Goal: Information Seeking & Learning: Learn about a topic

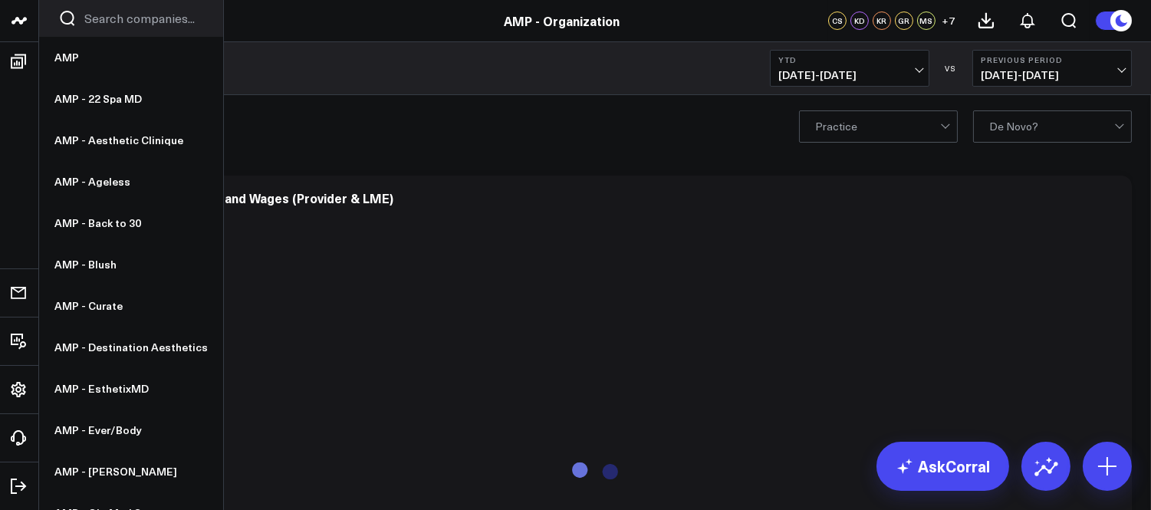
click at [18, 24] on icon at bounding box center [19, 21] width 18 height 18
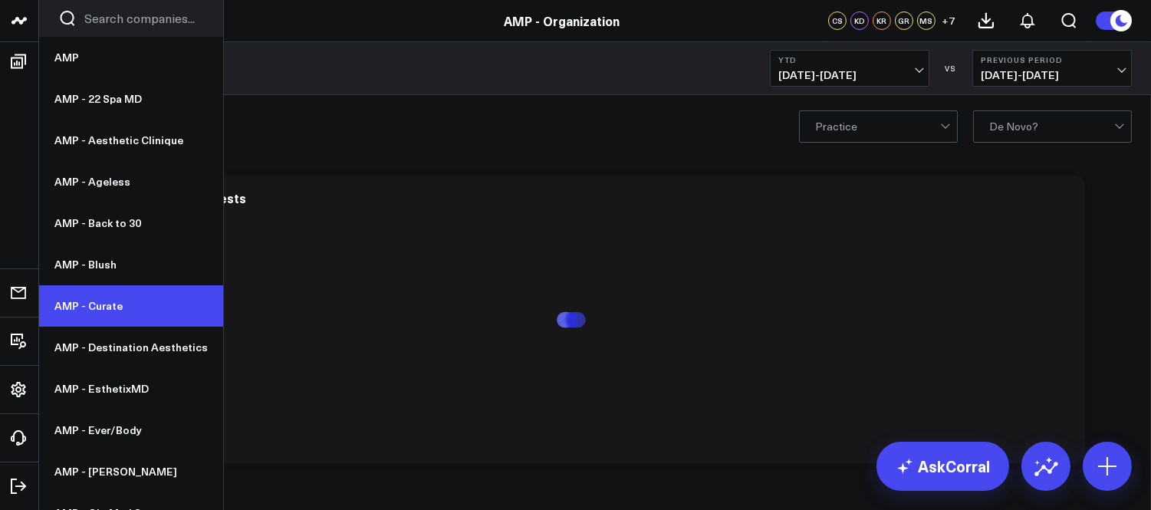
scroll to position [85, 0]
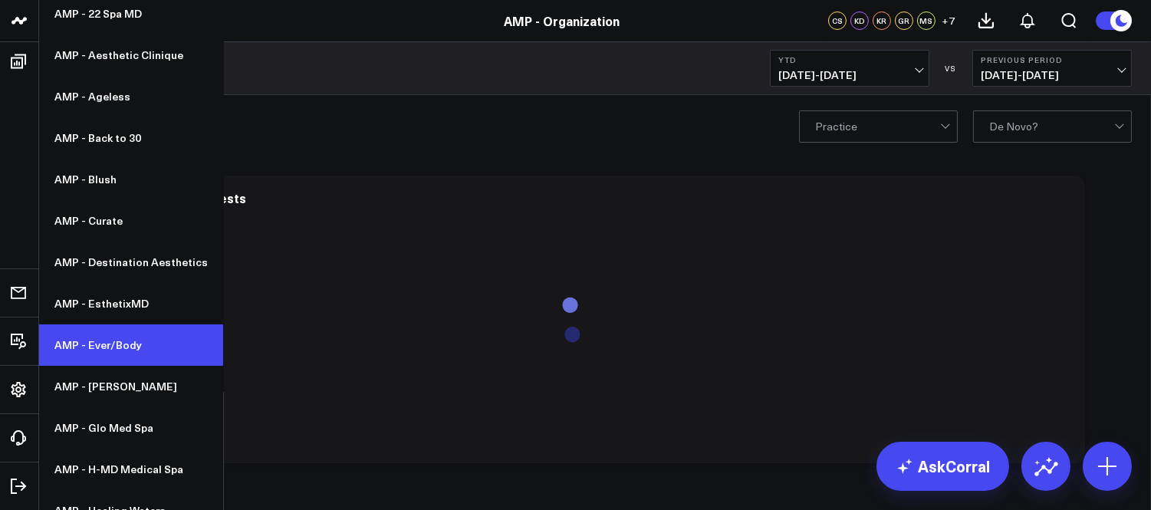
click at [105, 353] on link "AMP - Ever/Body" at bounding box center [131, 344] width 184 height 41
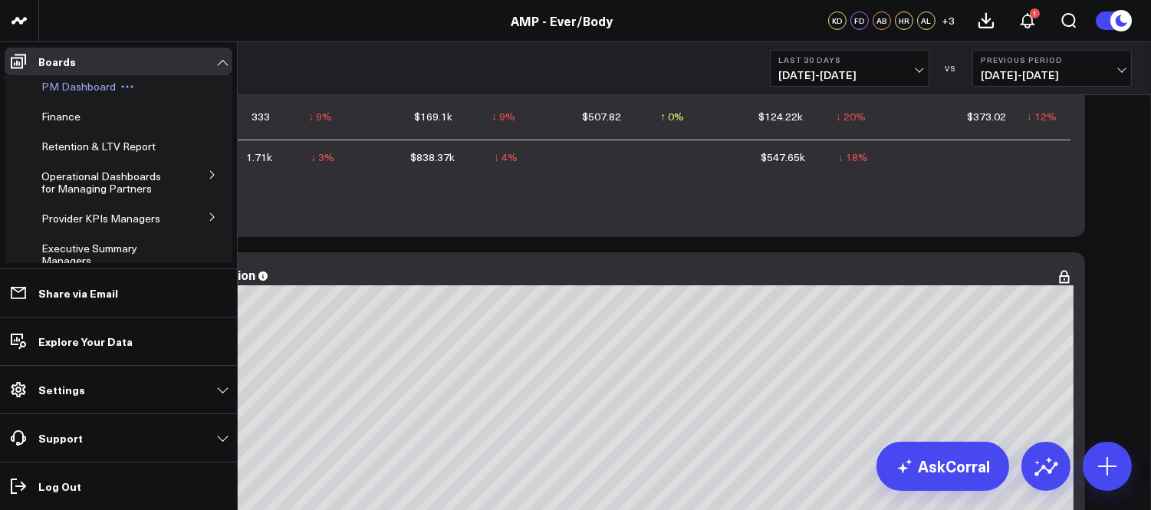
scroll to position [170, 0]
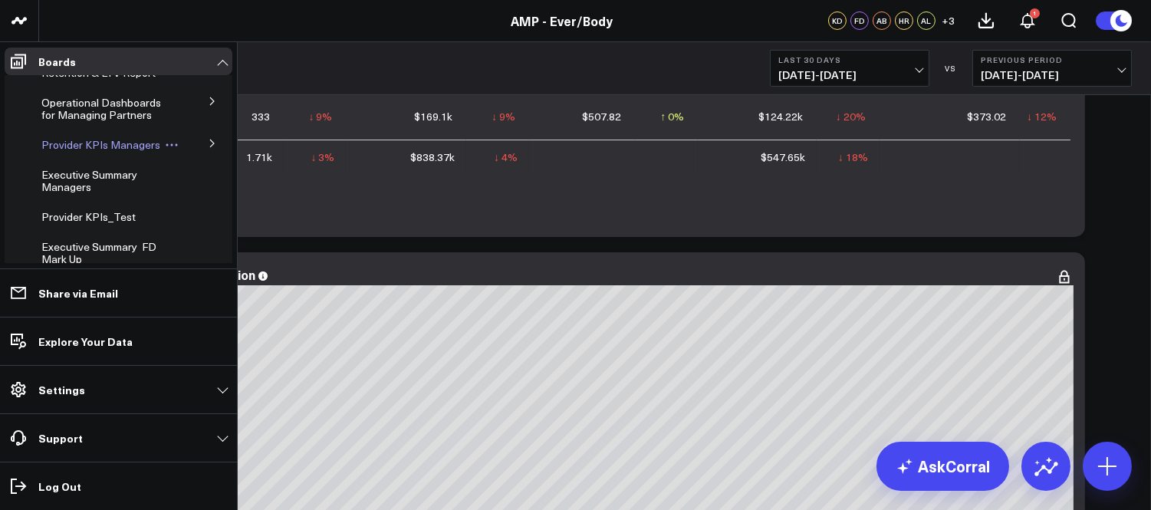
click at [82, 151] on span "Provider KPIs Managers" at bounding box center [100, 144] width 119 height 15
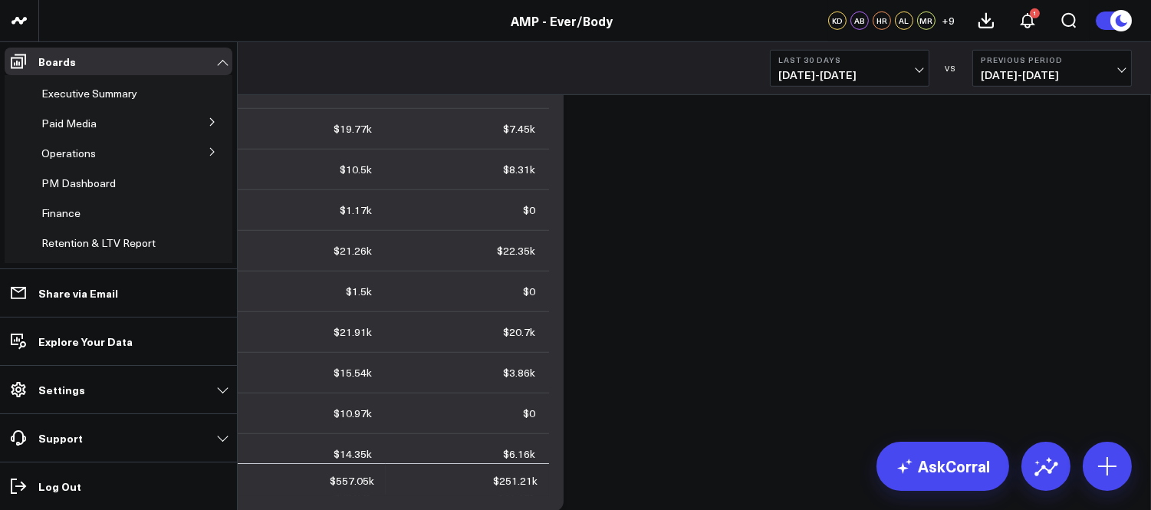
click at [208, 150] on icon at bounding box center [212, 151] width 9 height 9
click at [73, 97] on span "Providers" at bounding box center [74, 95] width 47 height 15
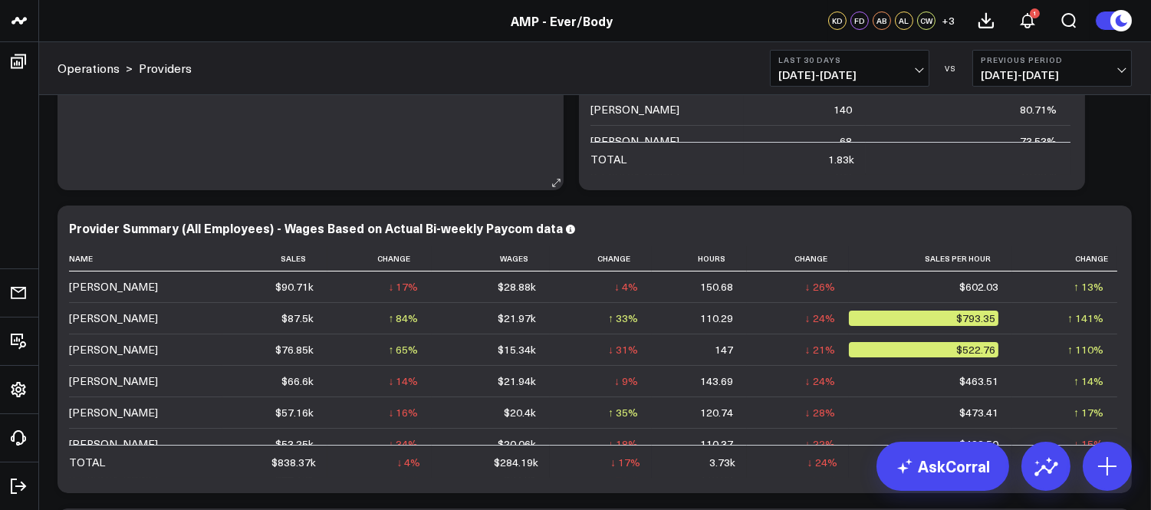
scroll to position [255, 0]
click at [921, 72] on button "Last 30 Days 07/12/25 - 08/10/25" at bounding box center [850, 68] width 160 height 37
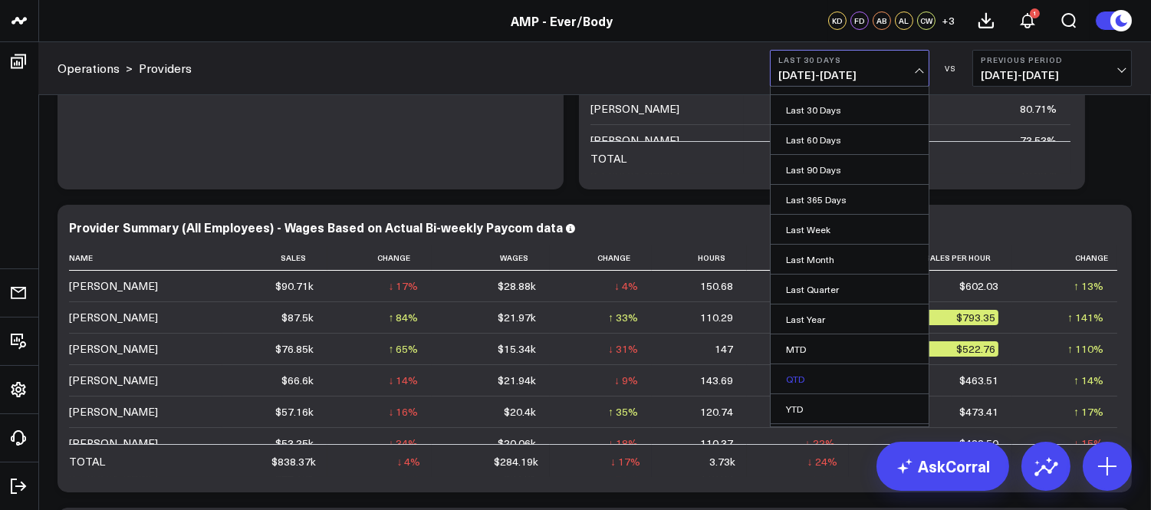
scroll to position [78, 0]
click at [811, 410] on link "Custom Dates" at bounding box center [850, 411] width 158 height 29
select select "7"
select select "2025"
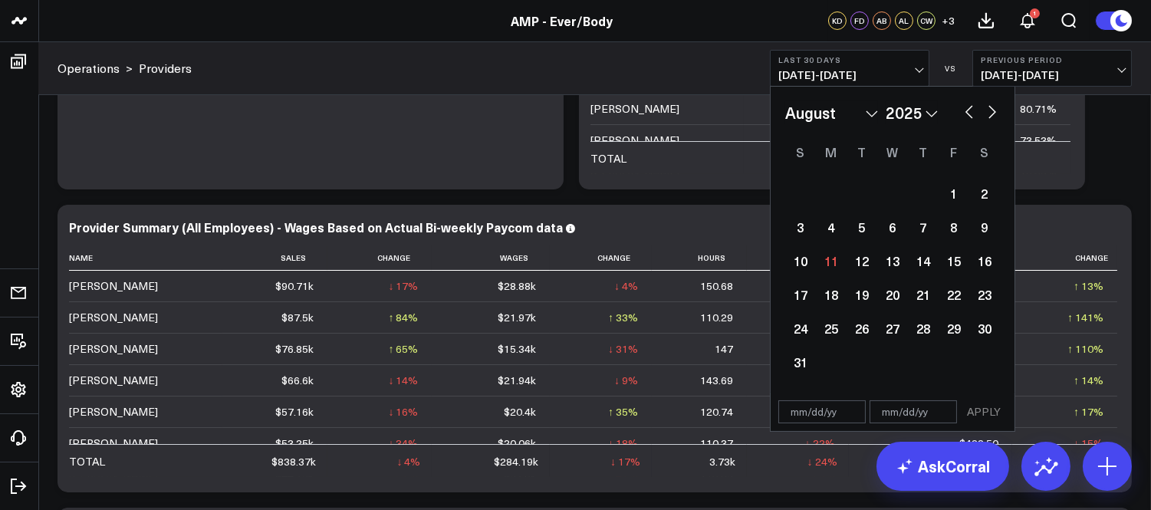
click at [829, 115] on select "January February March April May June July August September October November De…" at bounding box center [831, 112] width 93 height 23
select select "5"
select select "2025"
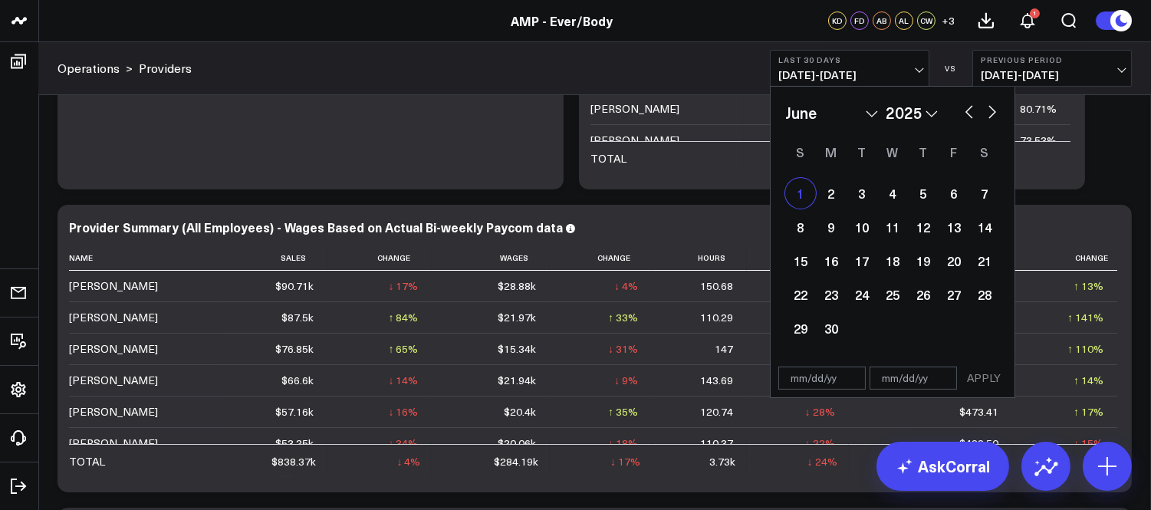
click at [808, 196] on div "1" at bounding box center [800, 193] width 31 height 31
type input "06/01/25"
select select "5"
select select "2025"
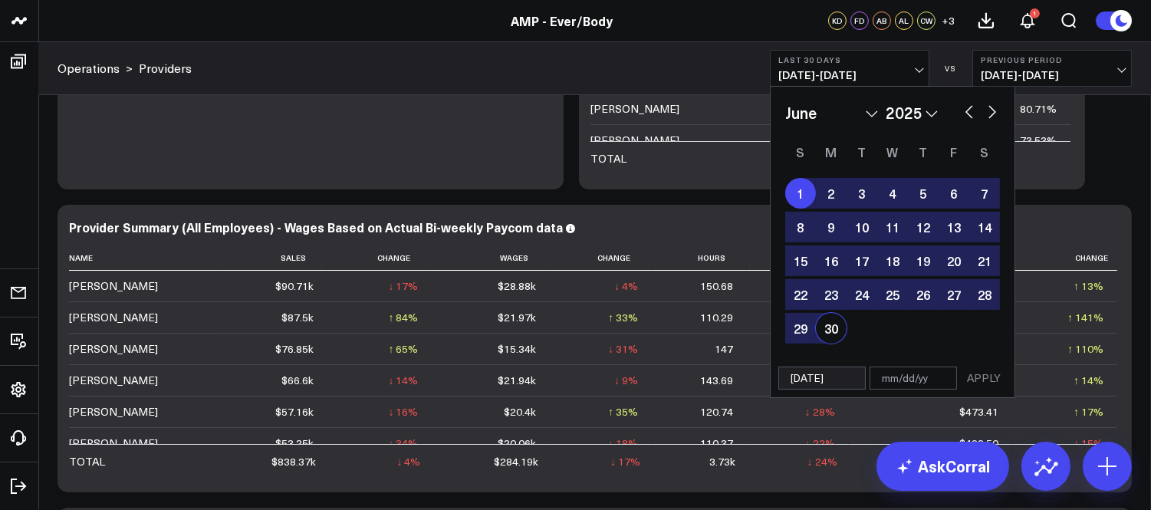
click at [837, 318] on div "30" at bounding box center [831, 328] width 31 height 31
type input "06/30/25"
select select "5"
select select "2025"
click at [986, 376] on button "APPLY" at bounding box center [984, 378] width 46 height 23
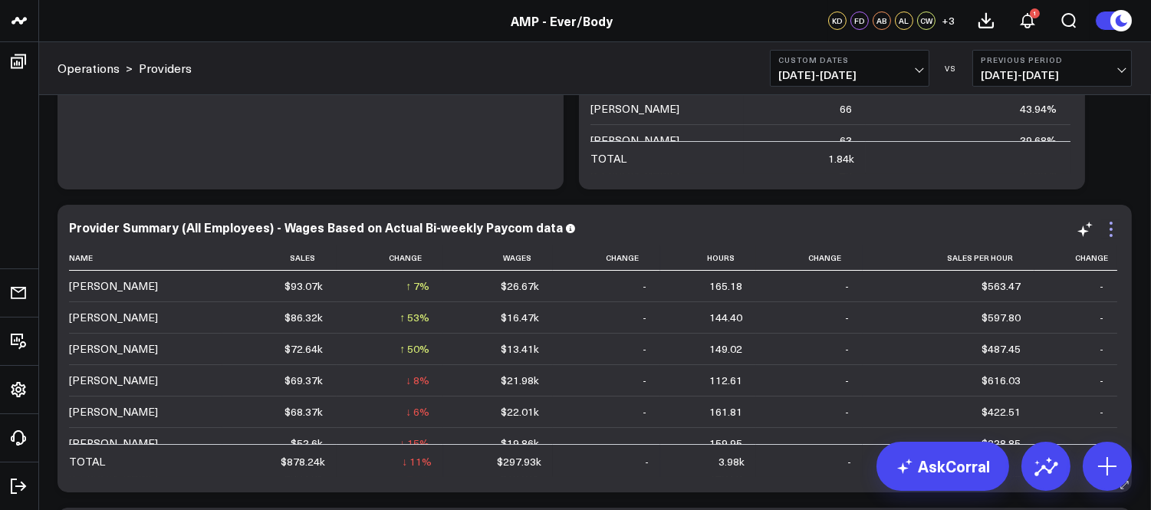
click at [1113, 235] on icon at bounding box center [1111, 229] width 18 height 18
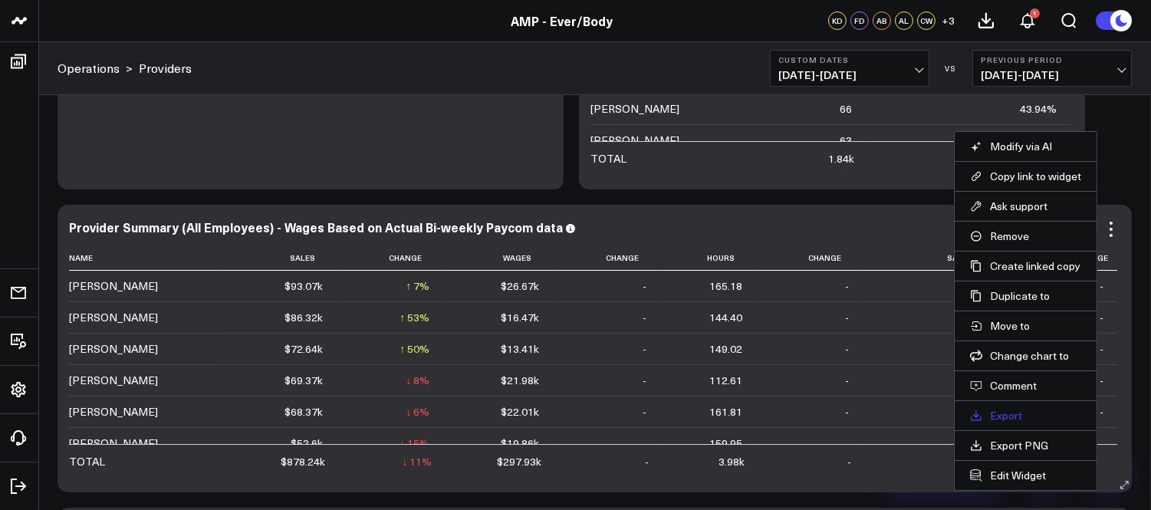
click at [997, 416] on link "Export" at bounding box center [1025, 416] width 111 height 14
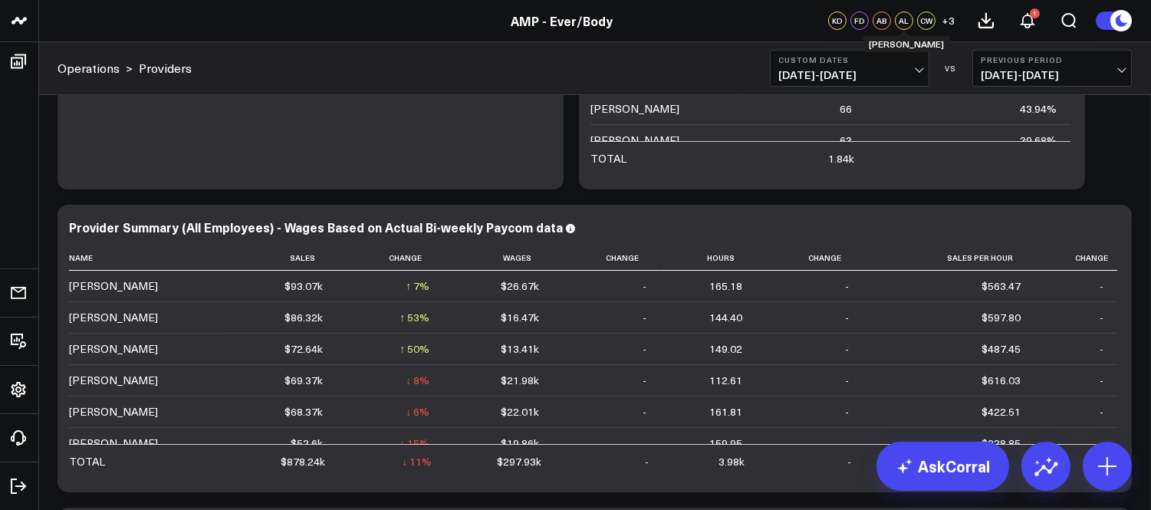
click at [913, 81] on button "Custom Dates 06/01/25 - 06/30/25" at bounding box center [850, 68] width 160 height 37
click at [918, 71] on span "06/01/25 - 06/30/25" at bounding box center [849, 75] width 143 height 12
click at [915, 69] on span "06/01/25 - 06/30/25" at bounding box center [849, 75] width 143 height 12
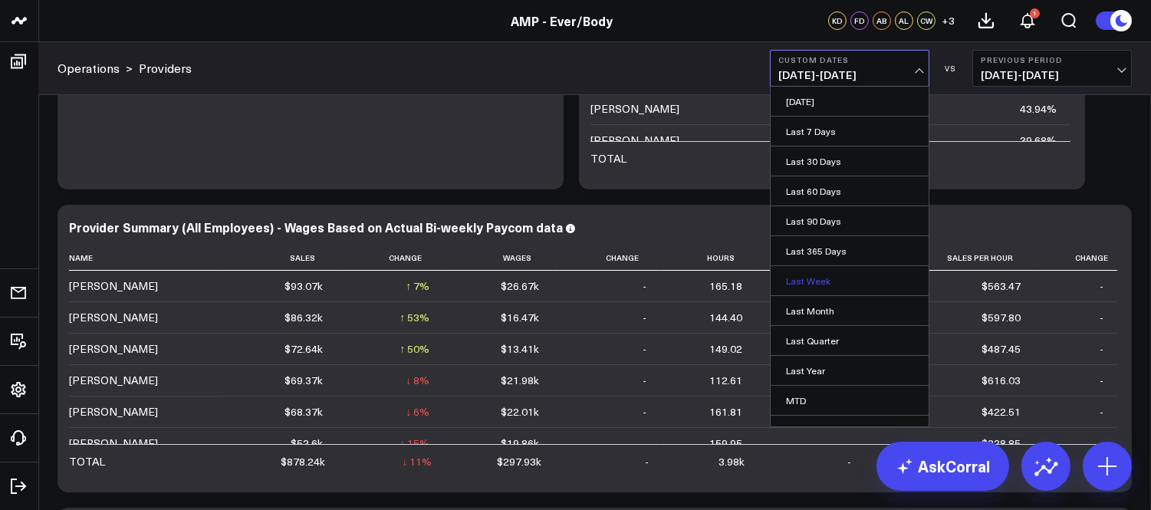
scroll to position [78, 0]
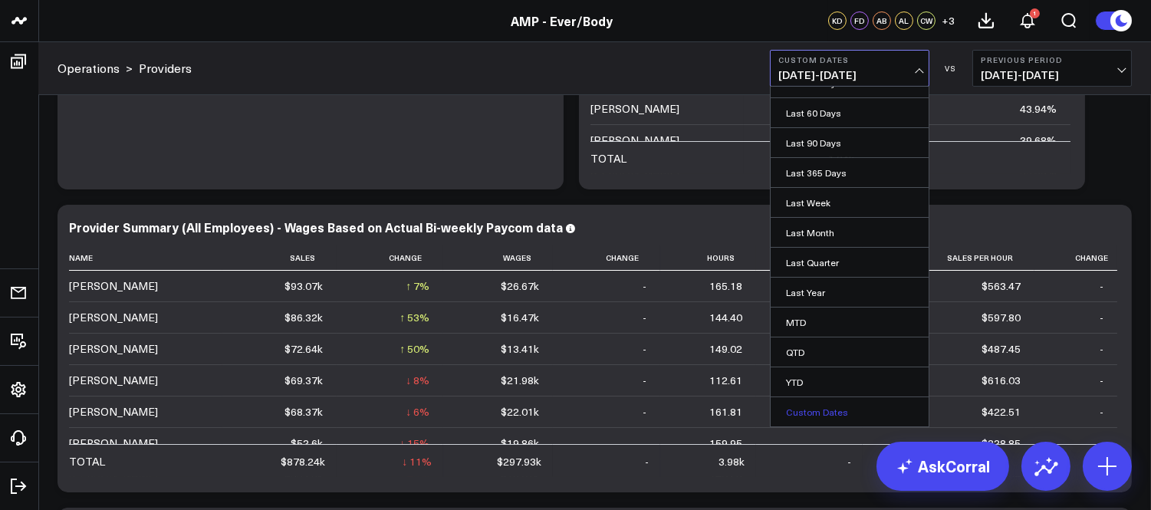
click at [815, 410] on link "Custom Dates" at bounding box center [850, 411] width 158 height 29
select select "7"
select select "2025"
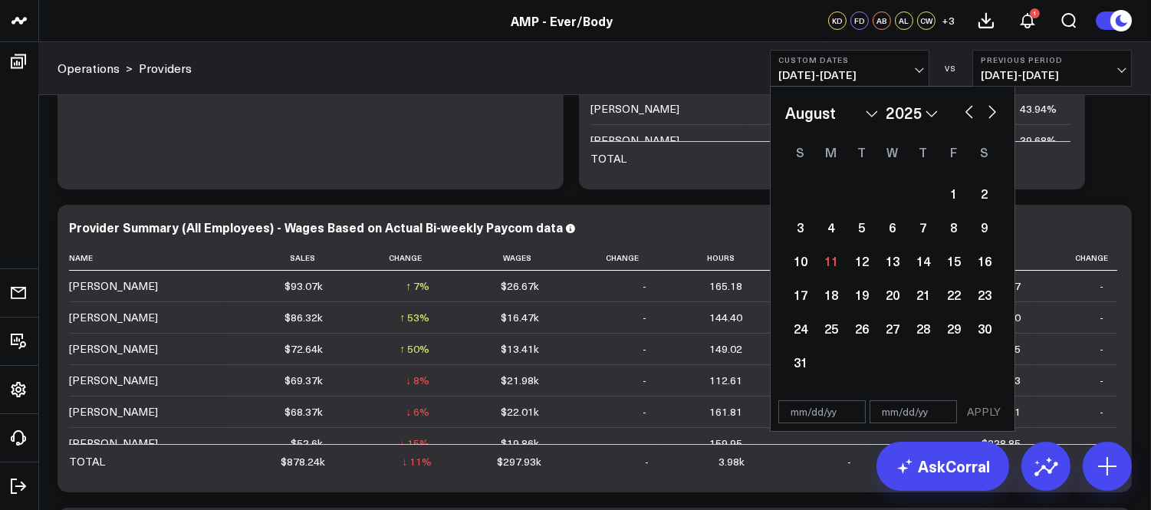
click at [969, 110] on button "button" at bounding box center [969, 110] width 15 height 18
select select "6"
select select "2025"
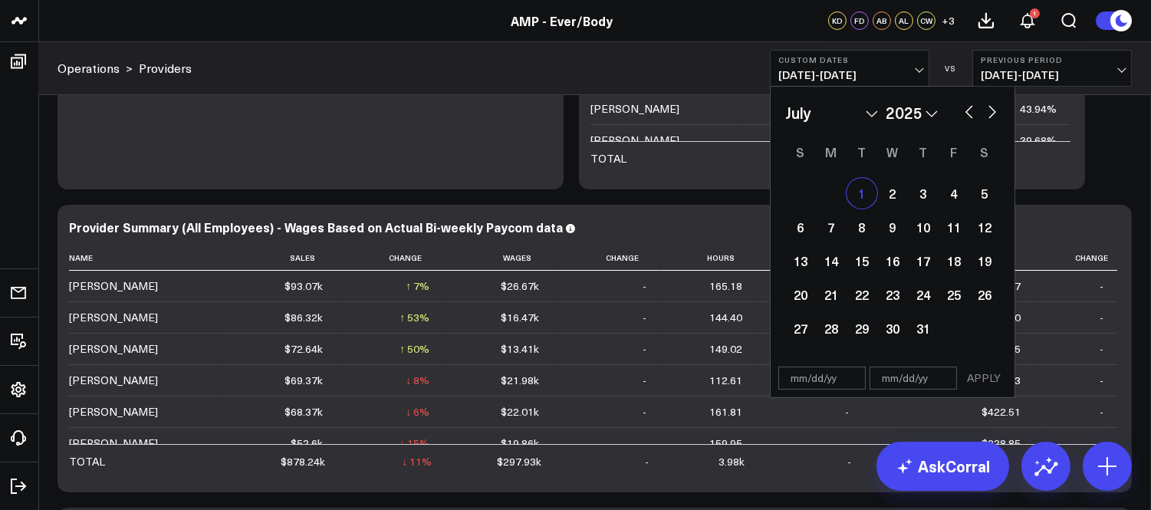
click at [867, 189] on div "1" at bounding box center [862, 193] width 31 height 31
type input "07/01/25"
select select "6"
select select "2025"
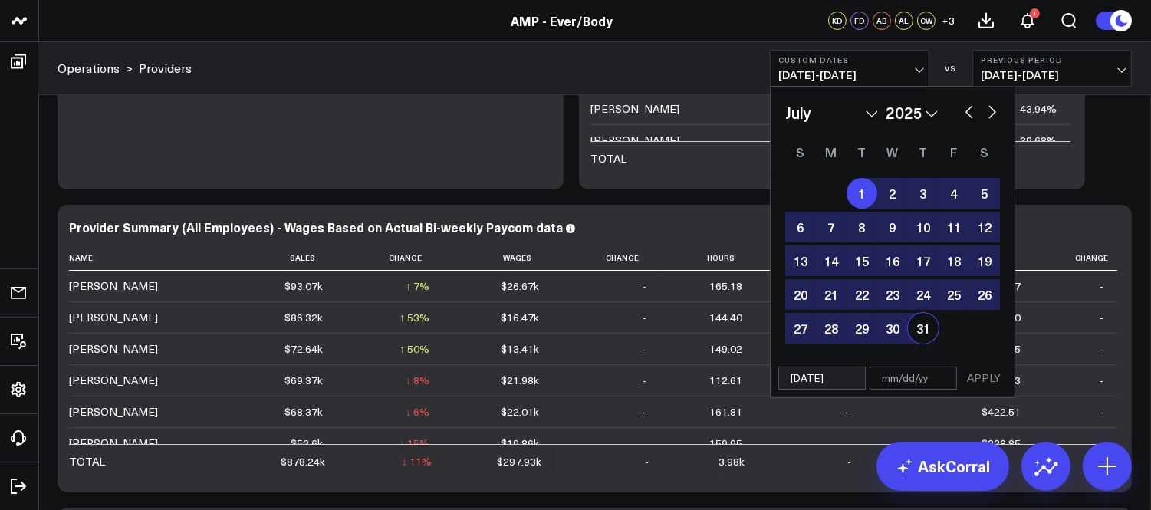
click at [916, 327] on div "31" at bounding box center [923, 328] width 31 height 31
type input "07/31/25"
select select "6"
select select "2025"
click at [987, 381] on button "APPLY" at bounding box center [984, 378] width 46 height 23
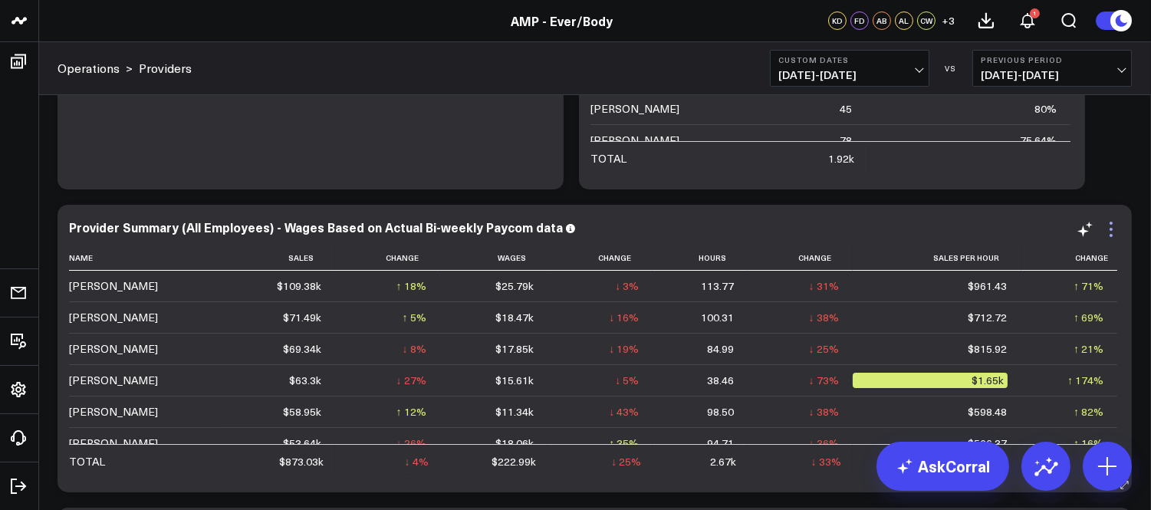
click at [1110, 232] on icon at bounding box center [1111, 229] width 18 height 18
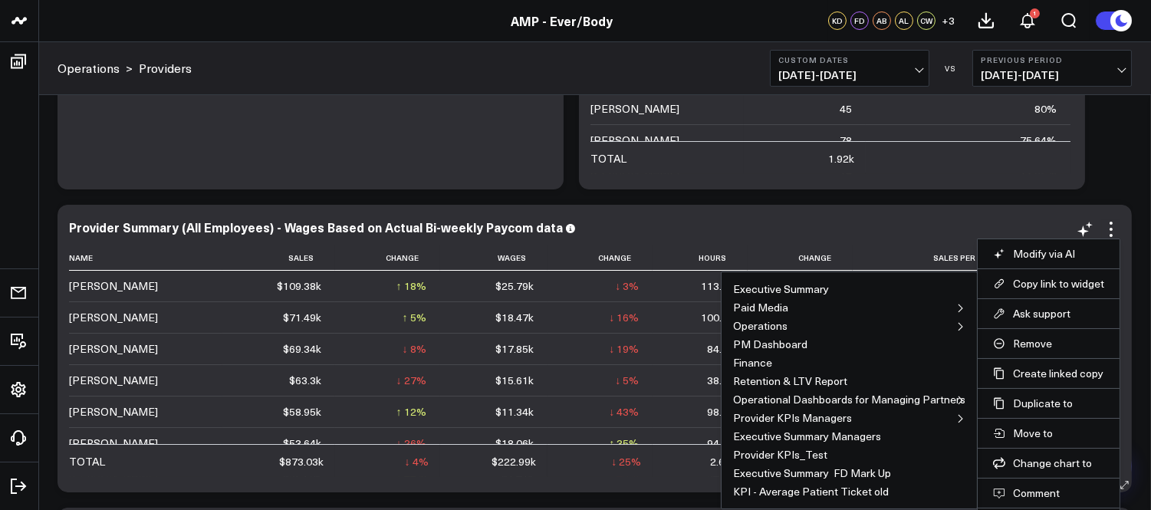
scroll to position [341, 0]
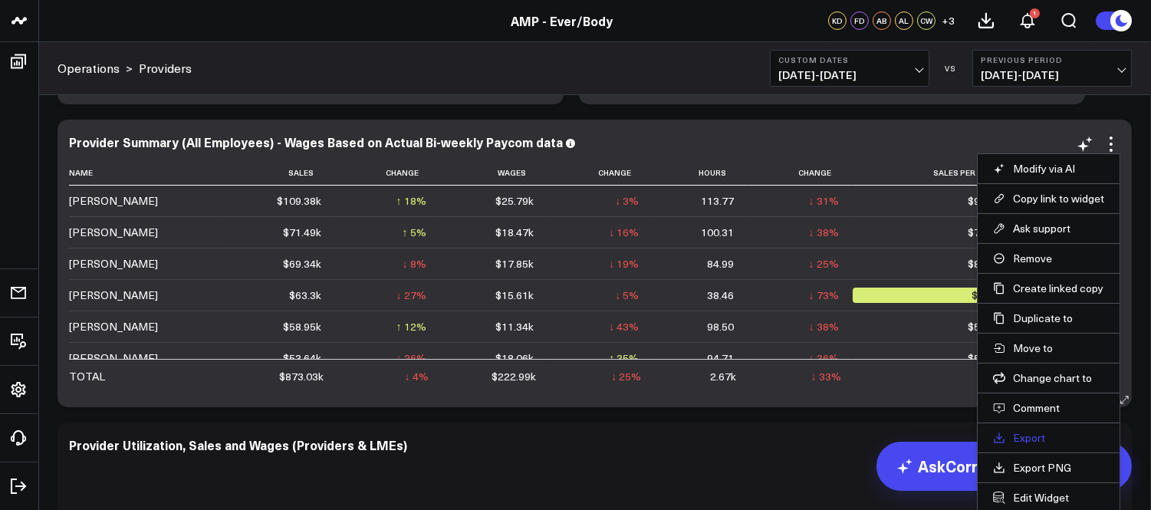
click at [1022, 437] on link "Export" at bounding box center [1048, 438] width 111 height 14
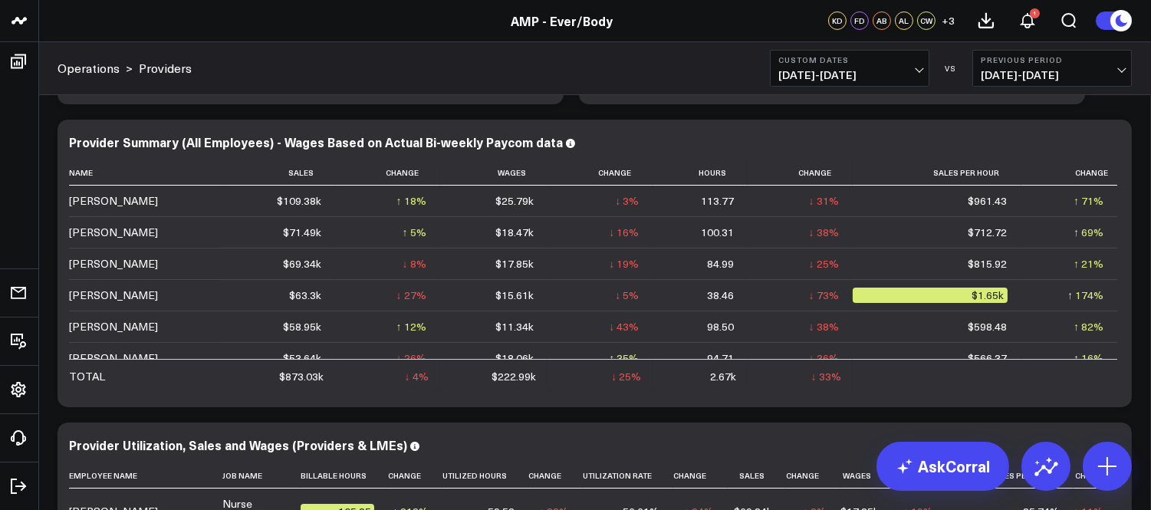
click at [900, 74] on span "07/01/25 - 07/31/25" at bounding box center [849, 75] width 143 height 12
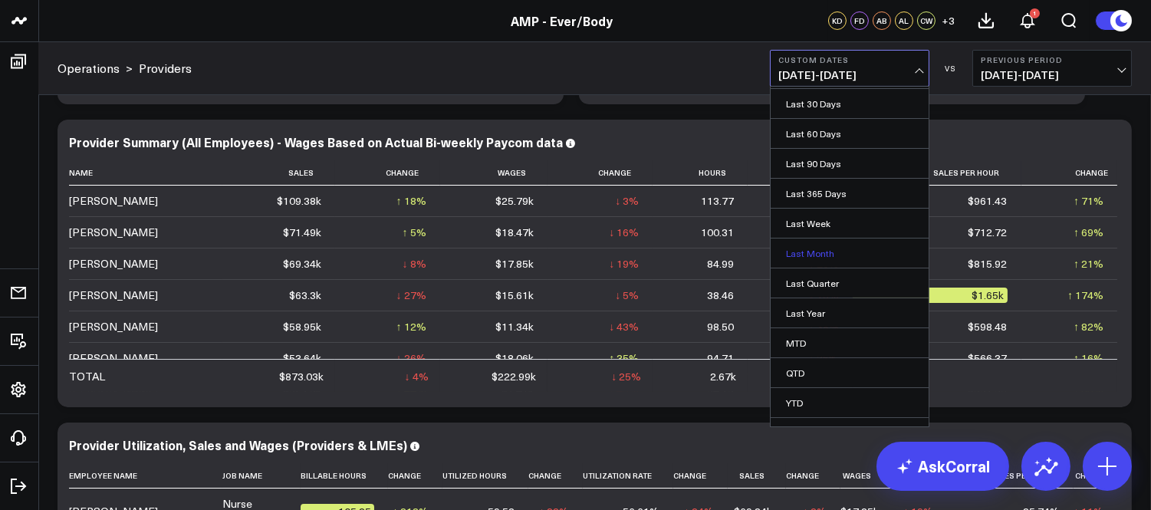
scroll to position [78, 0]
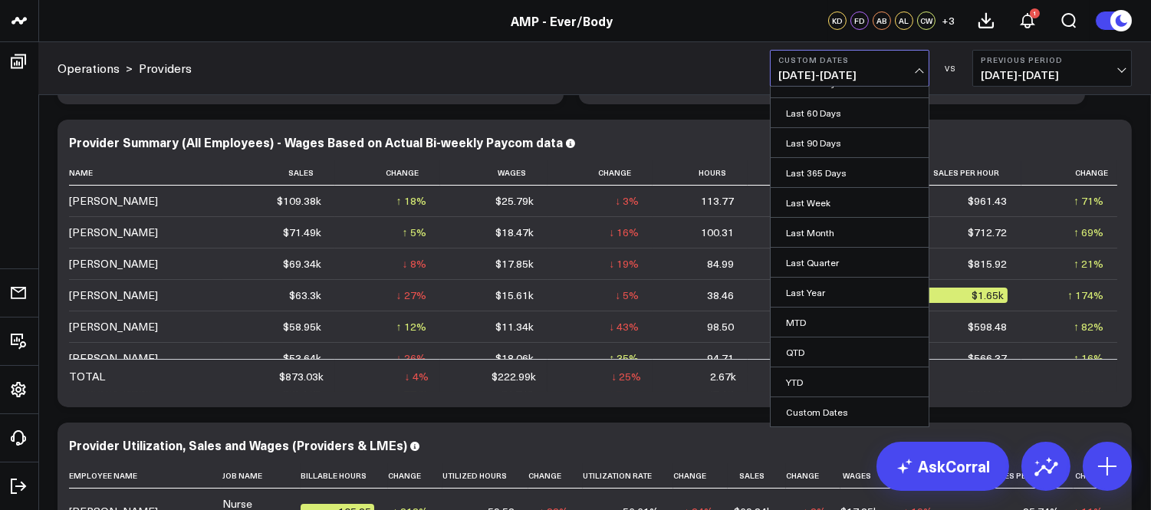
drag, startPoint x: 821, startPoint y: 410, endPoint x: 749, endPoint y: 407, distance: 72.9
click at [819, 408] on link "Custom Dates" at bounding box center [850, 411] width 158 height 29
select select "7"
select select "2025"
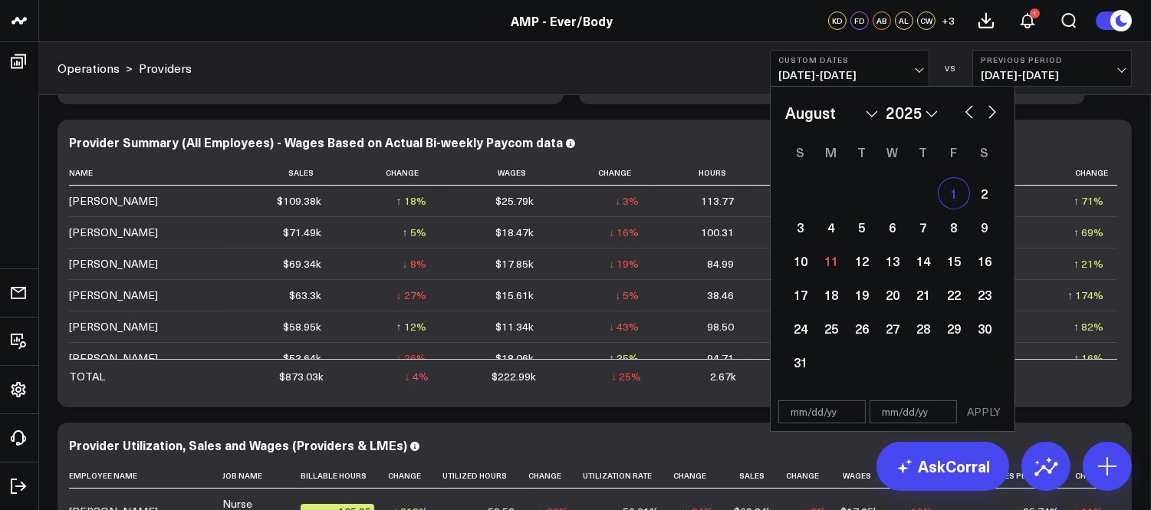
click at [953, 204] on div "1" at bounding box center [954, 193] width 31 height 31
type input "08/01/25"
select select "7"
select select "2025"
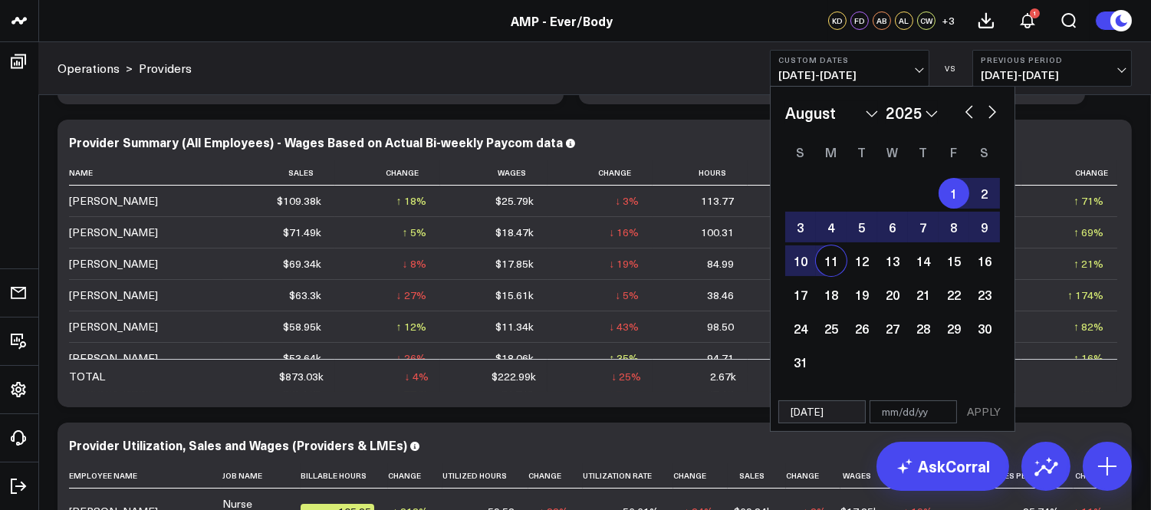
click at [831, 266] on div "11" at bounding box center [831, 260] width 31 height 31
type input "08/11/25"
select select "7"
select select "2025"
click at [991, 412] on button "APPLY" at bounding box center [984, 411] width 46 height 23
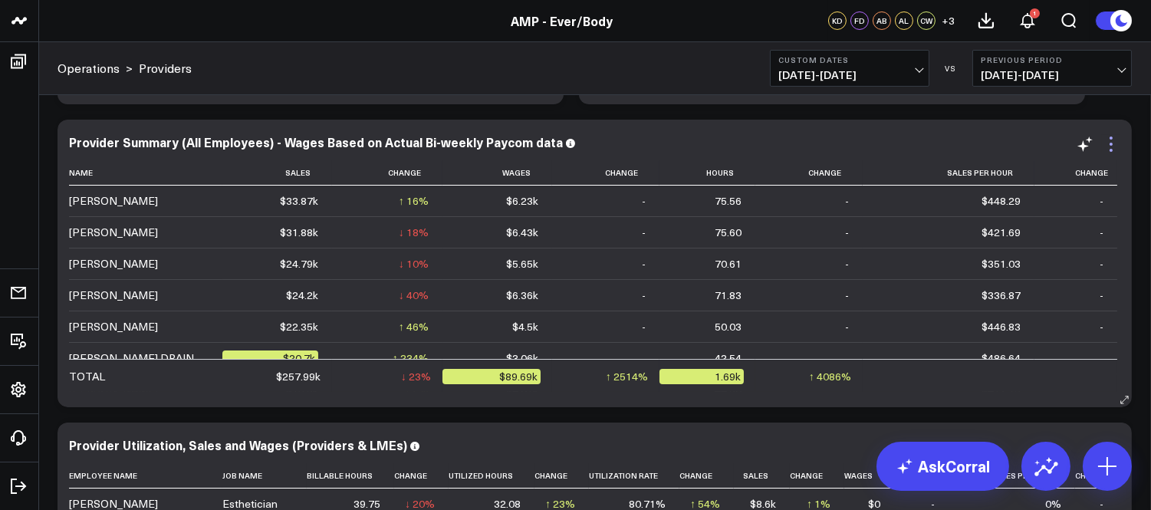
click at [1117, 146] on icon at bounding box center [1111, 144] width 18 height 18
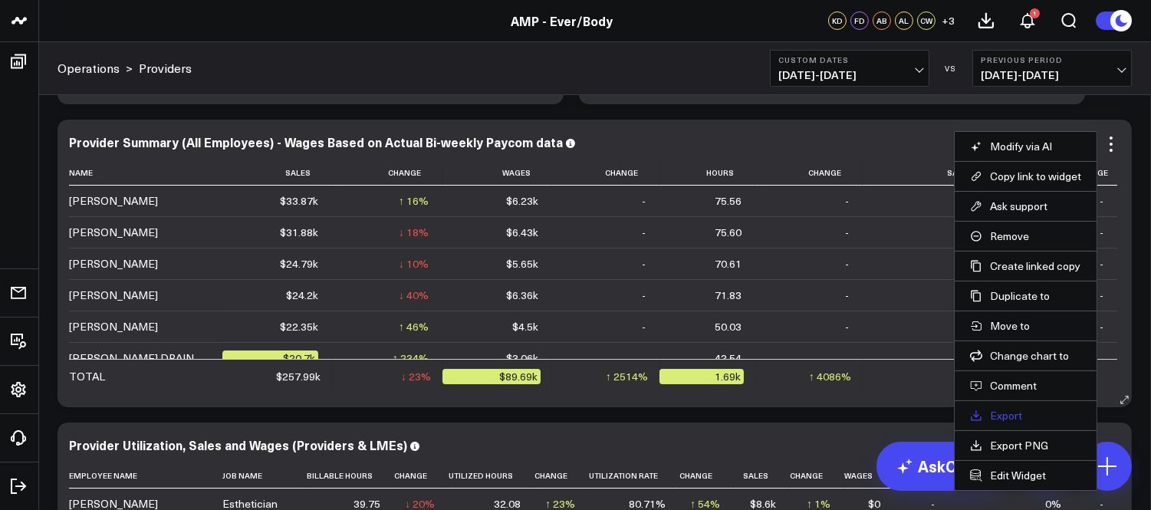
click at [1002, 415] on link "Export" at bounding box center [1025, 416] width 111 height 14
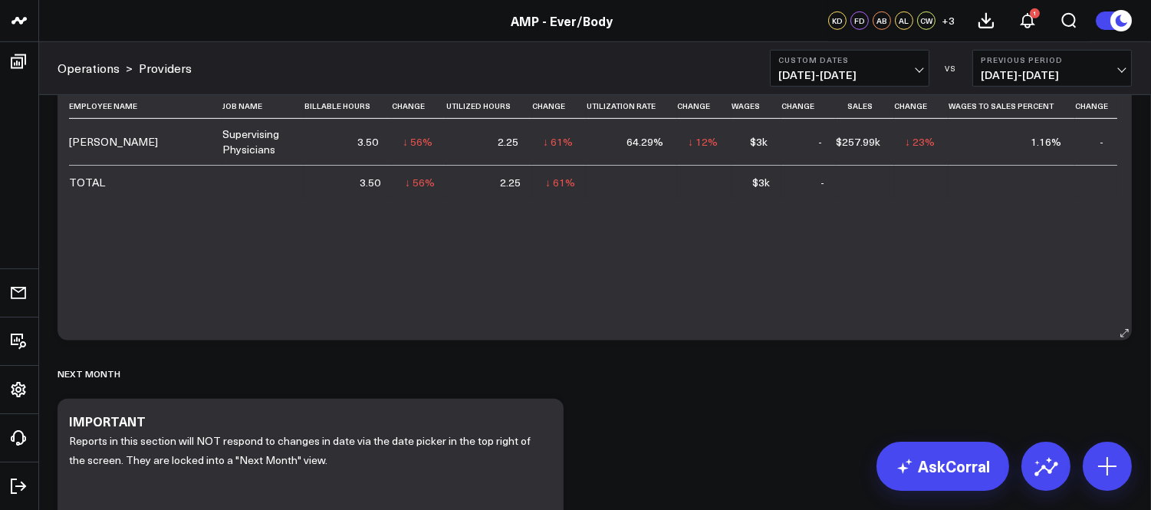
scroll to position [1534, 0]
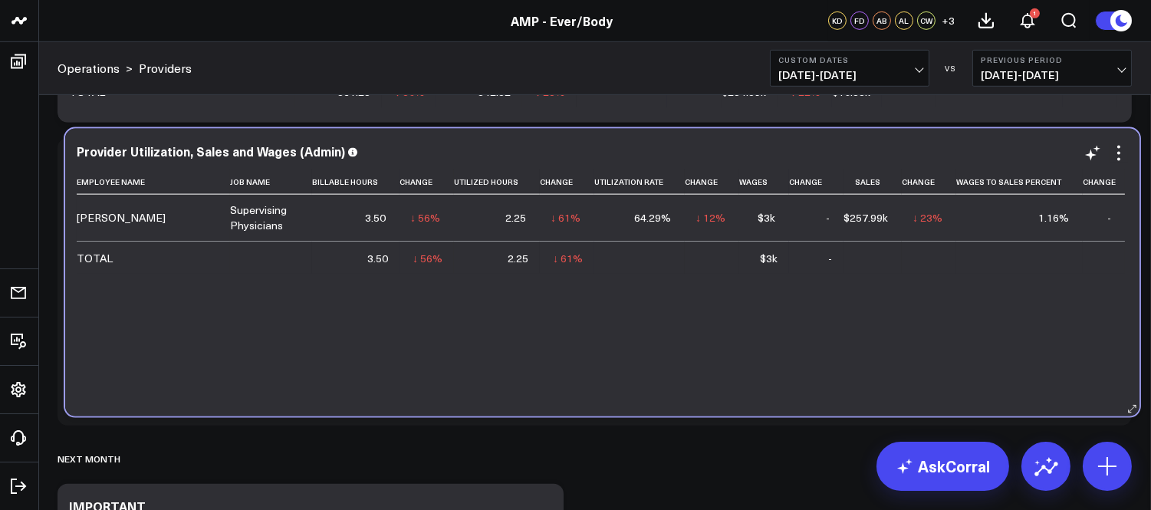
drag, startPoint x: 979, startPoint y: 247, endPoint x: 986, endPoint y: 240, distance: 9.8
click at [986, 239] on td "1.16%" at bounding box center [1019, 218] width 127 height 46
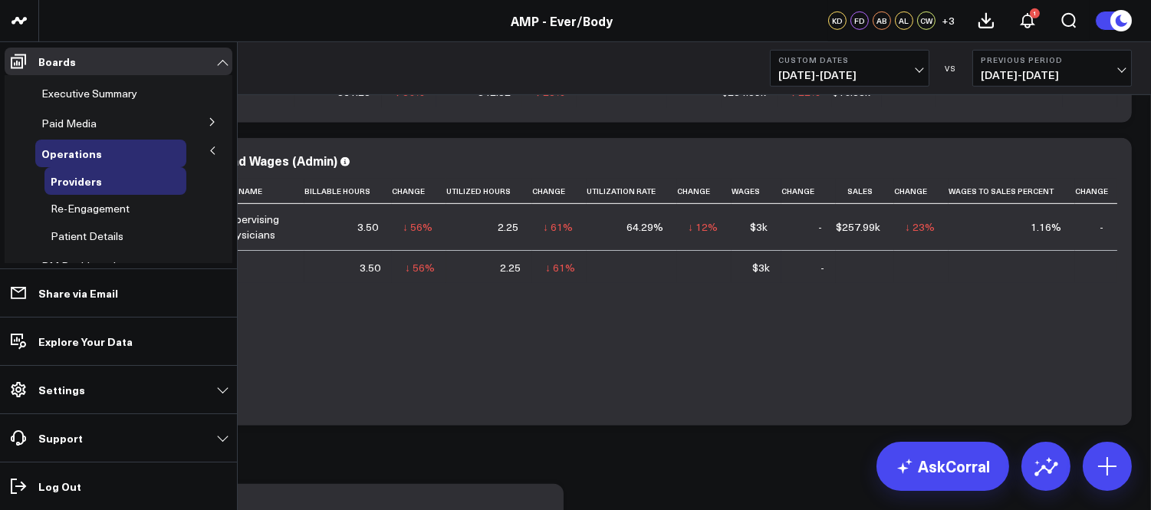
click at [209, 149] on icon at bounding box center [212, 150] width 9 height 9
click at [95, 235] on span "Patient Details" at bounding box center [87, 236] width 73 height 15
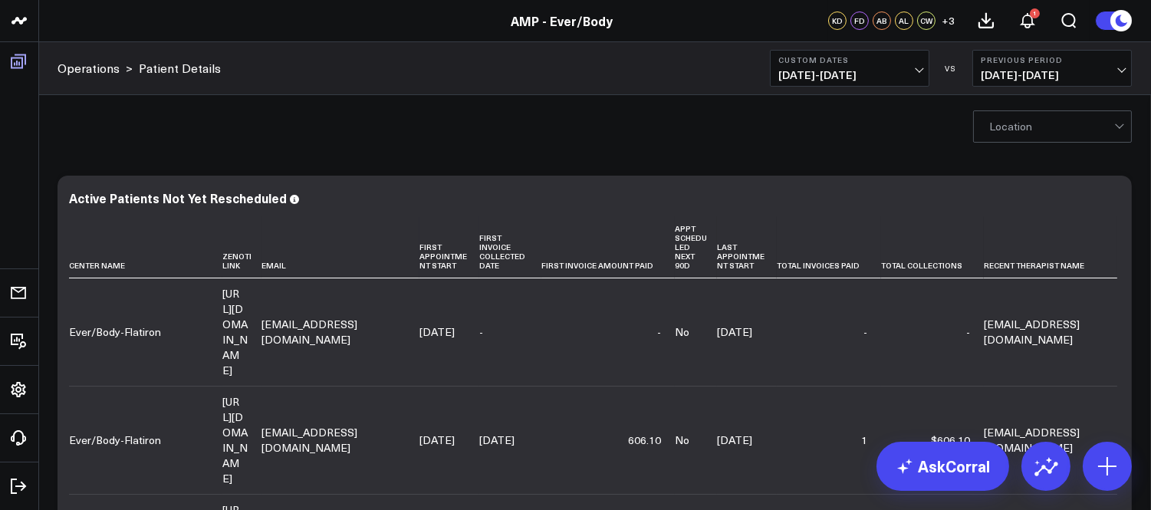
click at [18, 63] on icon at bounding box center [18, 61] width 18 height 18
click at [146, 18] on div "AMP - Ever/Body" at bounding box center [566, 20] width 1132 height 17
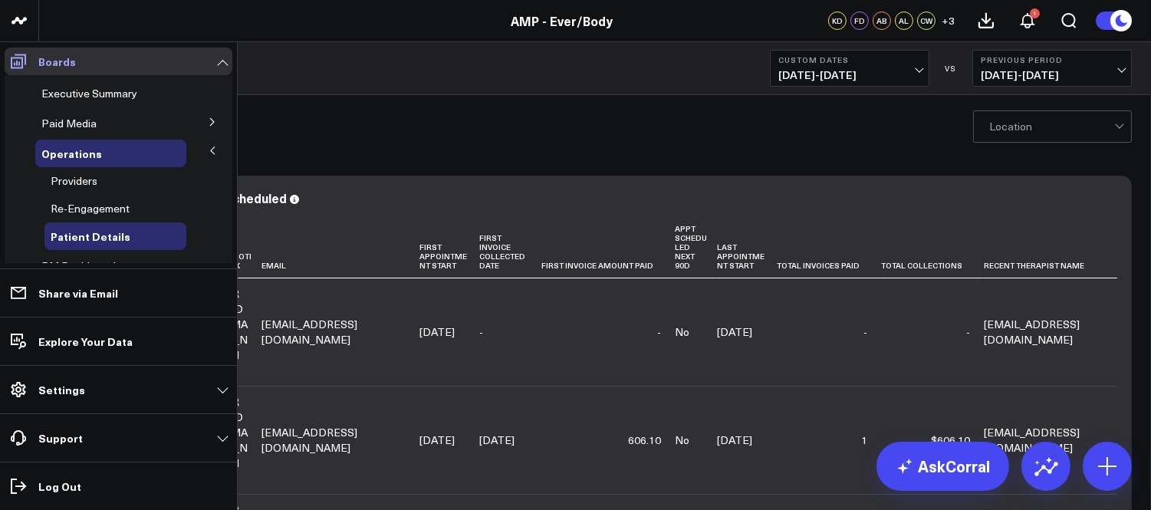
click at [21, 65] on link "Boards" at bounding box center [119, 62] width 228 height 28
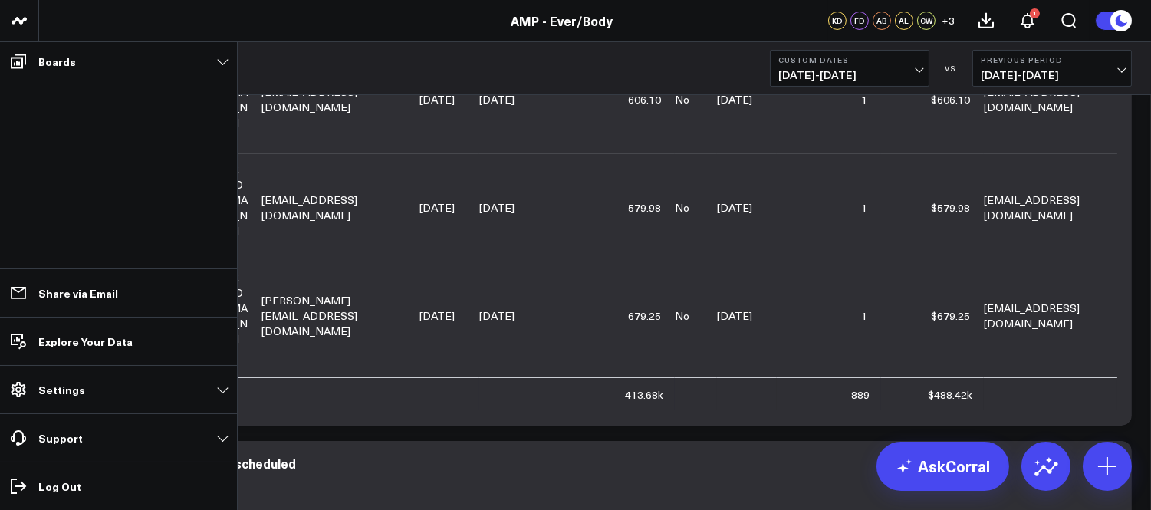
scroll to position [596, 0]
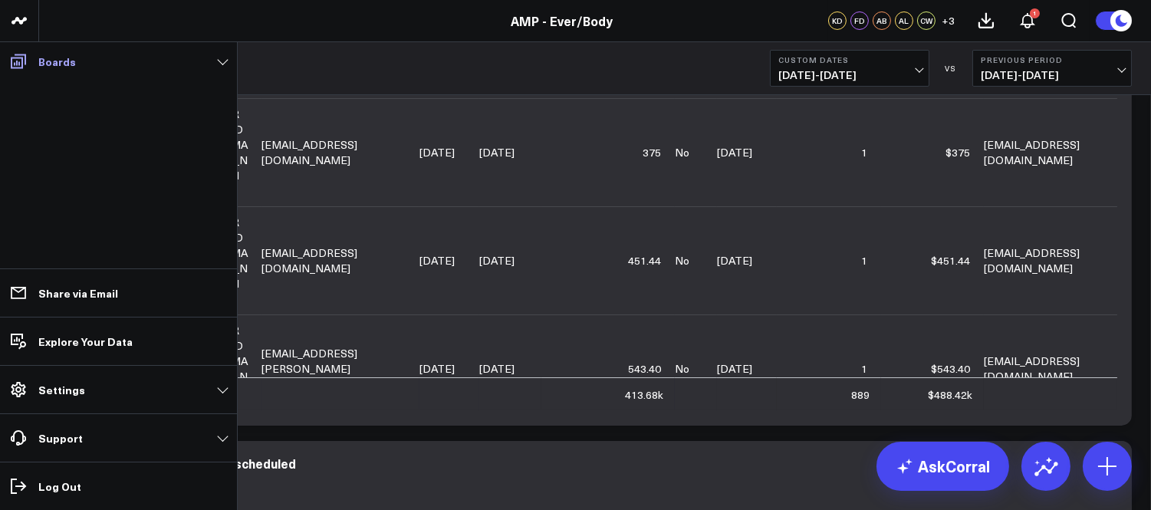
click at [14, 64] on icon at bounding box center [18, 61] width 15 height 15
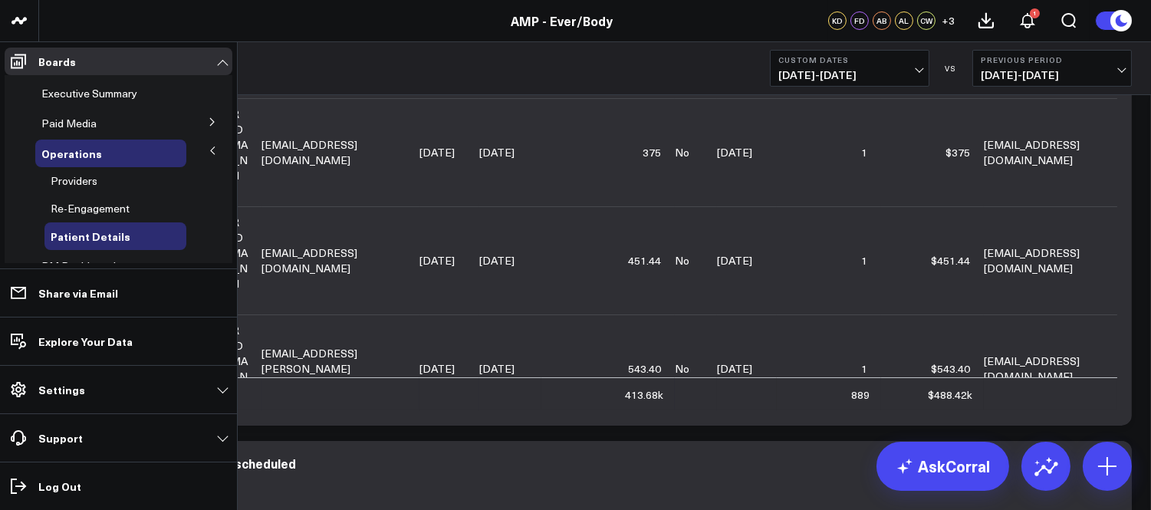
click at [206, 144] on button at bounding box center [213, 151] width 40 height 23
click at [81, 207] on span "Re-Engagement" at bounding box center [90, 208] width 79 height 15
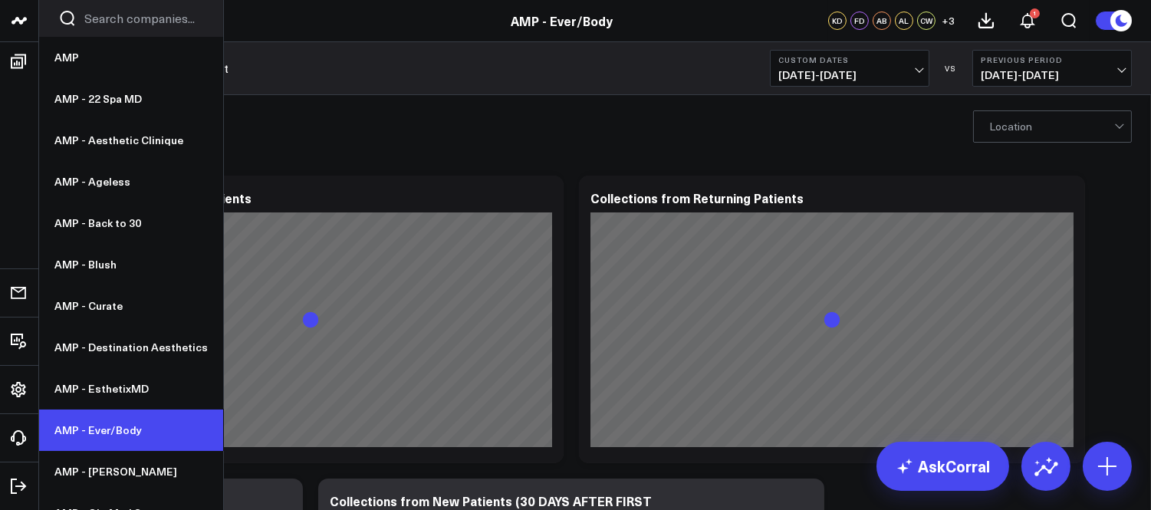
drag, startPoint x: 100, startPoint y: 430, endPoint x: 107, endPoint y: 435, distance: 9.4
click at [100, 430] on link "AMP - Ever/Body" at bounding box center [131, 430] width 184 height 41
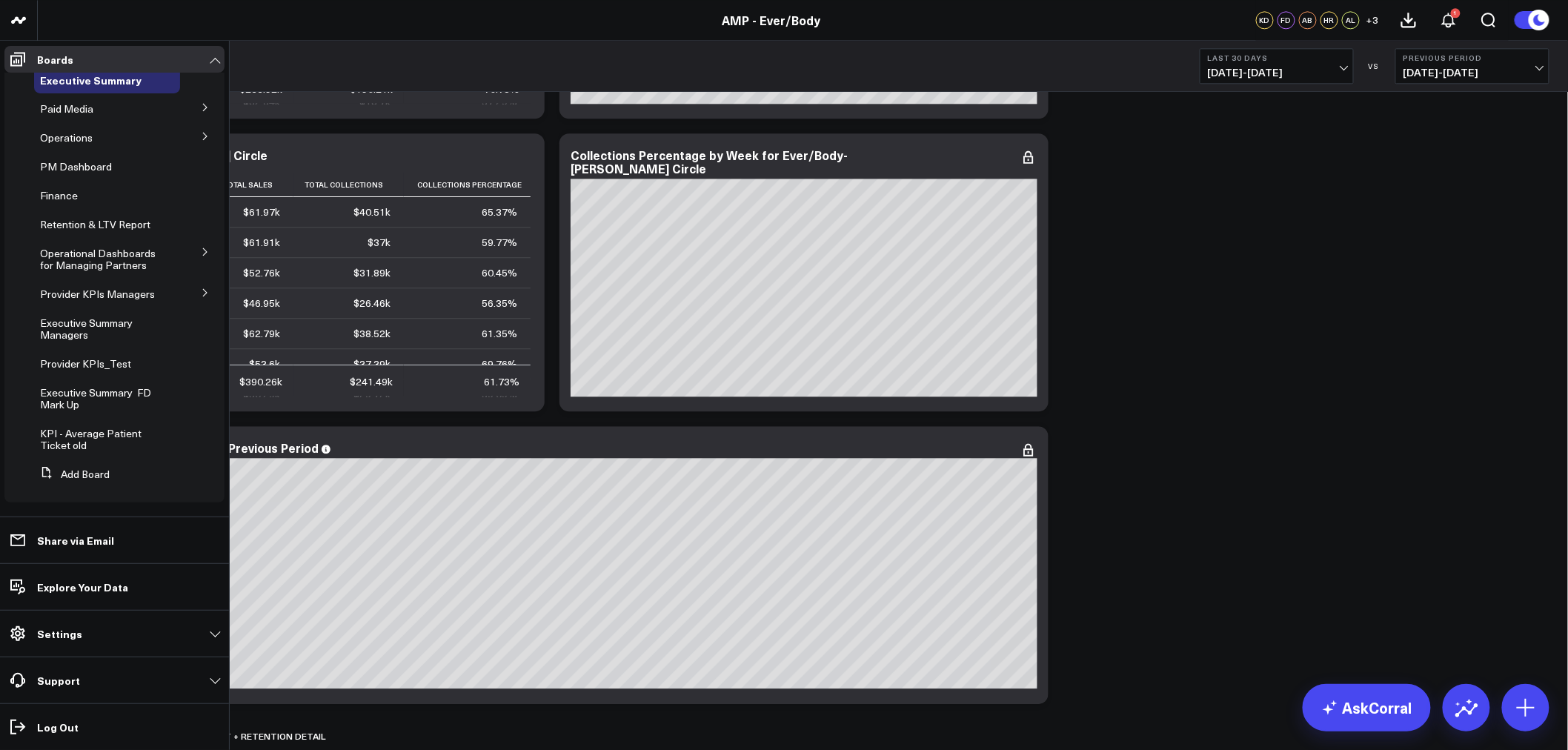
scroll to position [22, 0]
click at [201, 288] on icon at bounding box center [205, 292] width 9 height 9
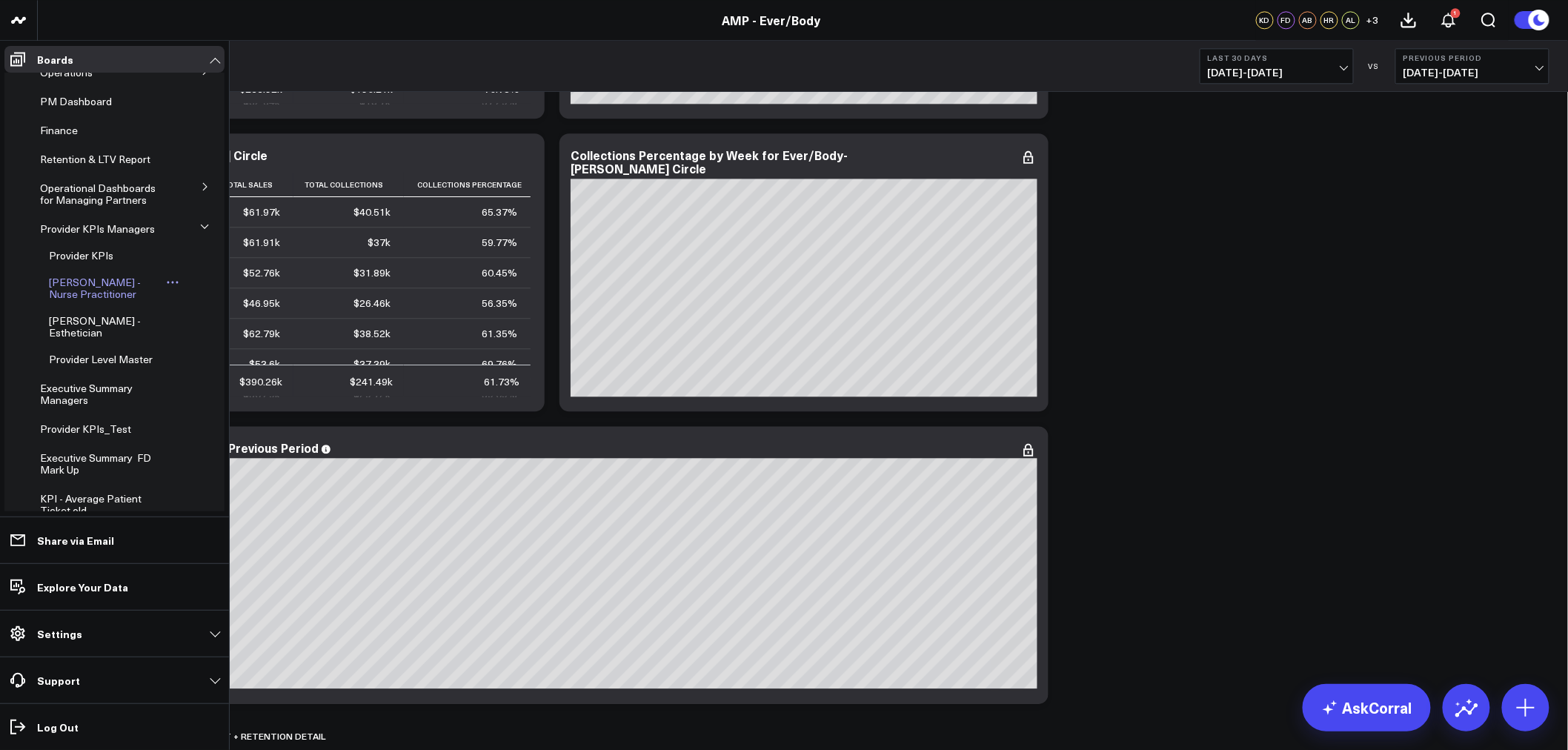
scroll to position [104, 0]
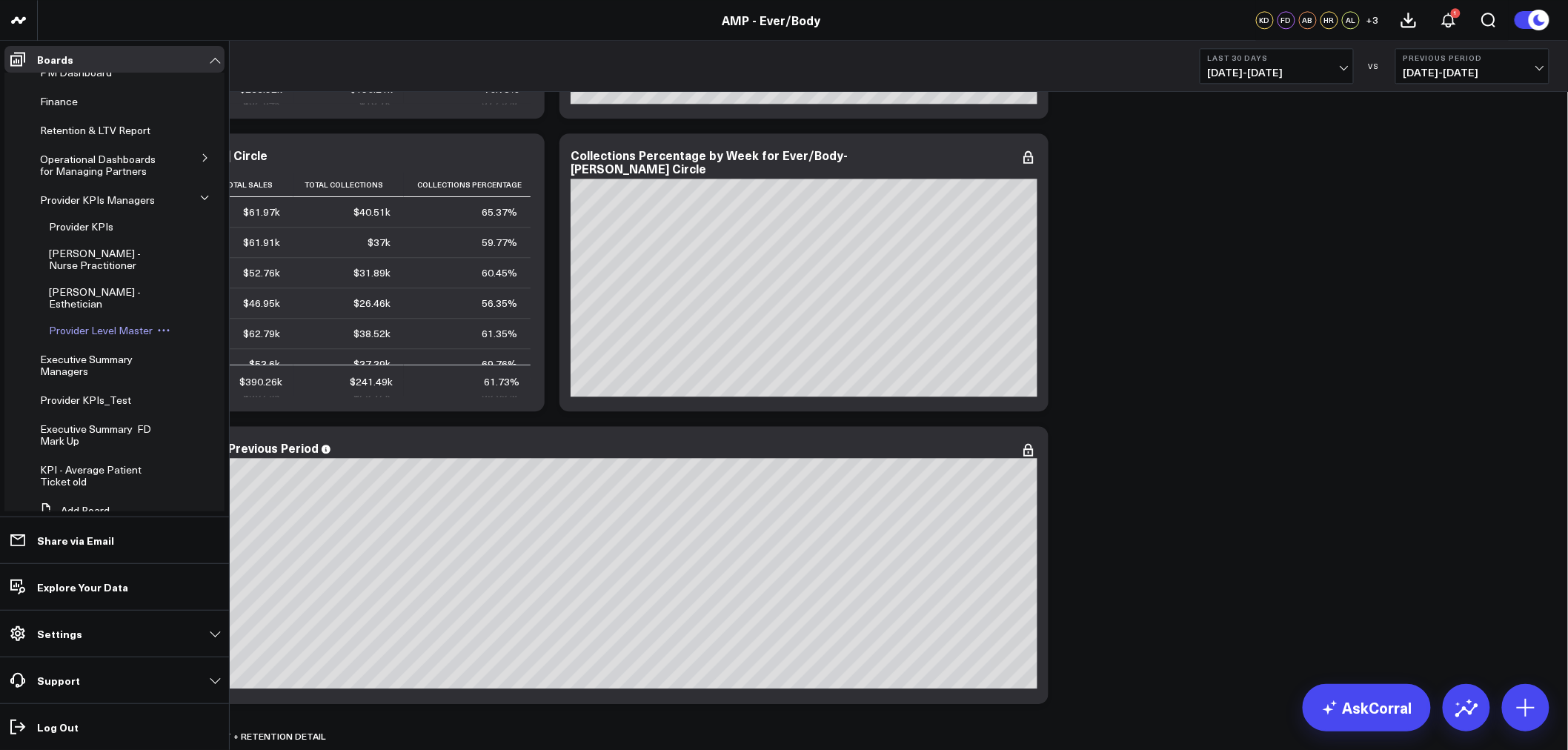
click at [128, 337] on span "Provider Level Master" at bounding box center [100, 330] width 103 height 14
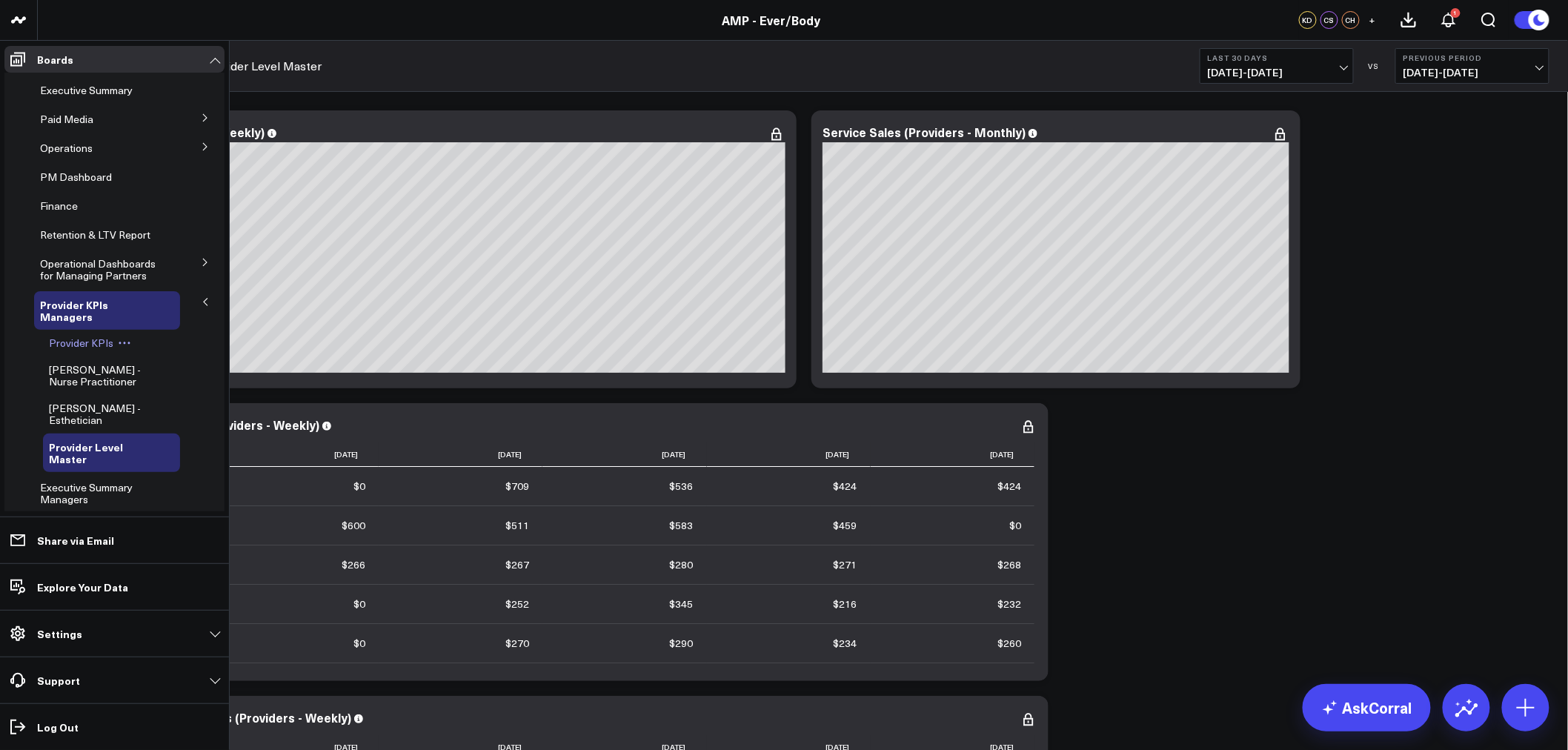
click at [105, 342] on span "Provider KPIs" at bounding box center [81, 342] width 65 height 14
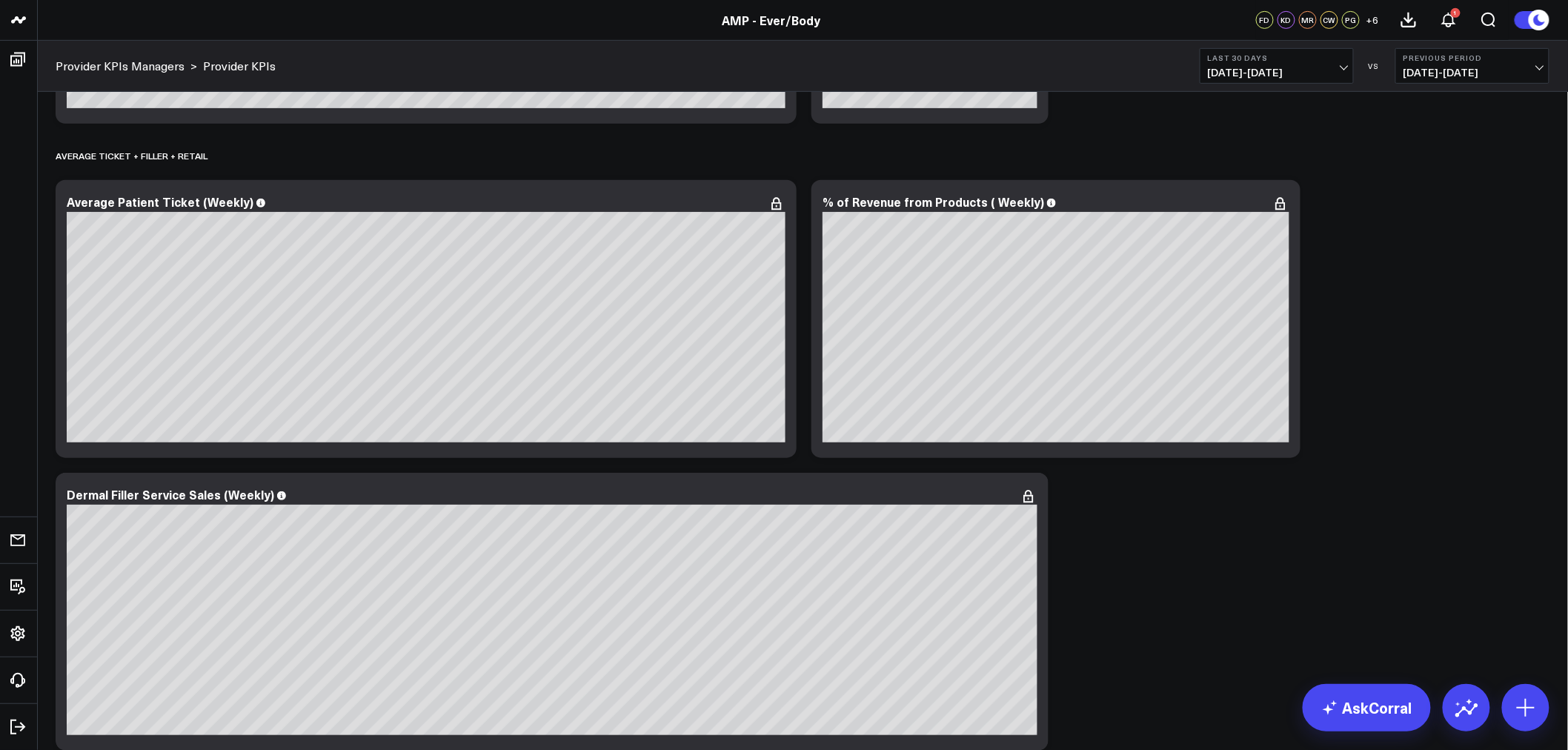
scroll to position [330, 0]
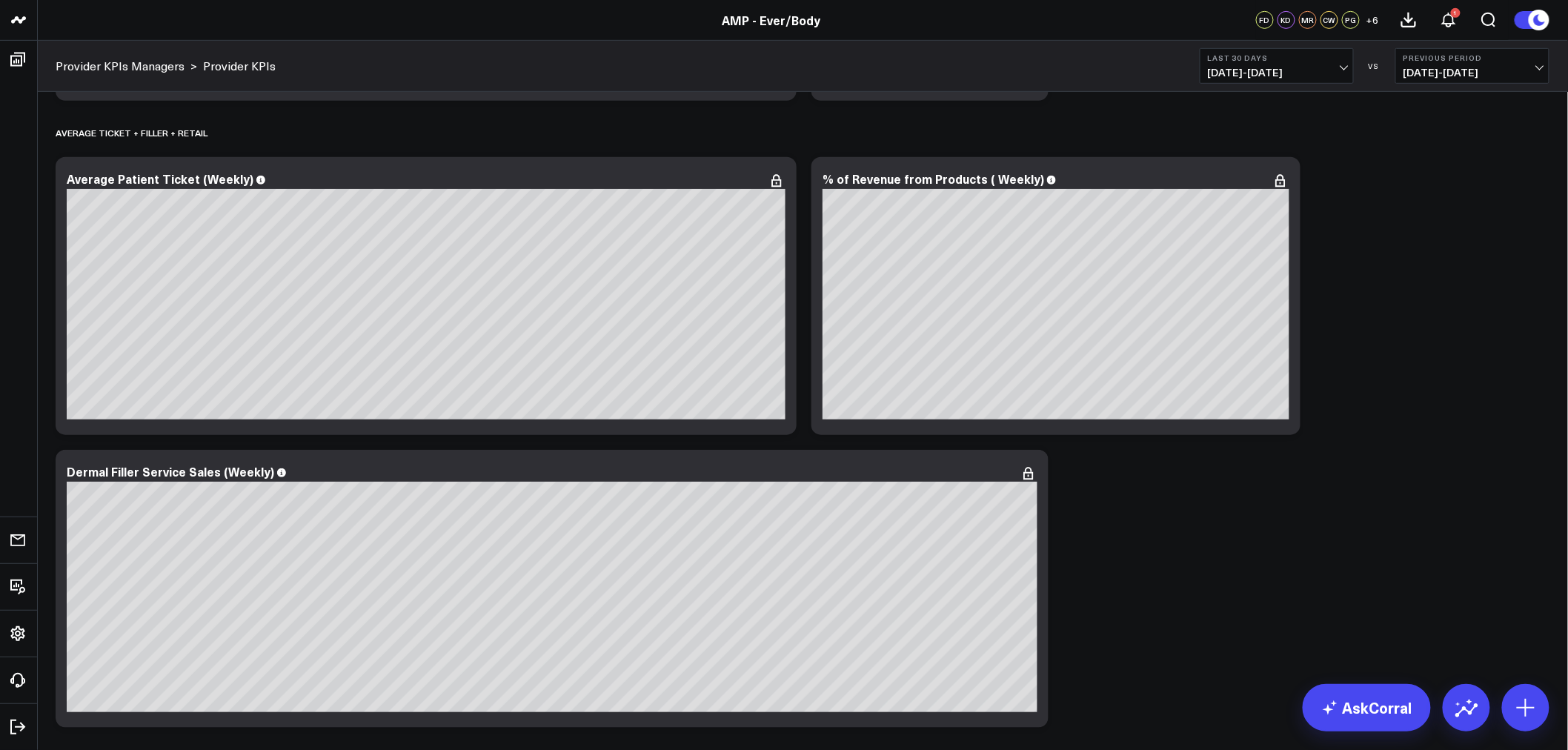
click at [1290, 67] on span "[DATE] - [DATE]" at bounding box center [1276, 72] width 138 height 12
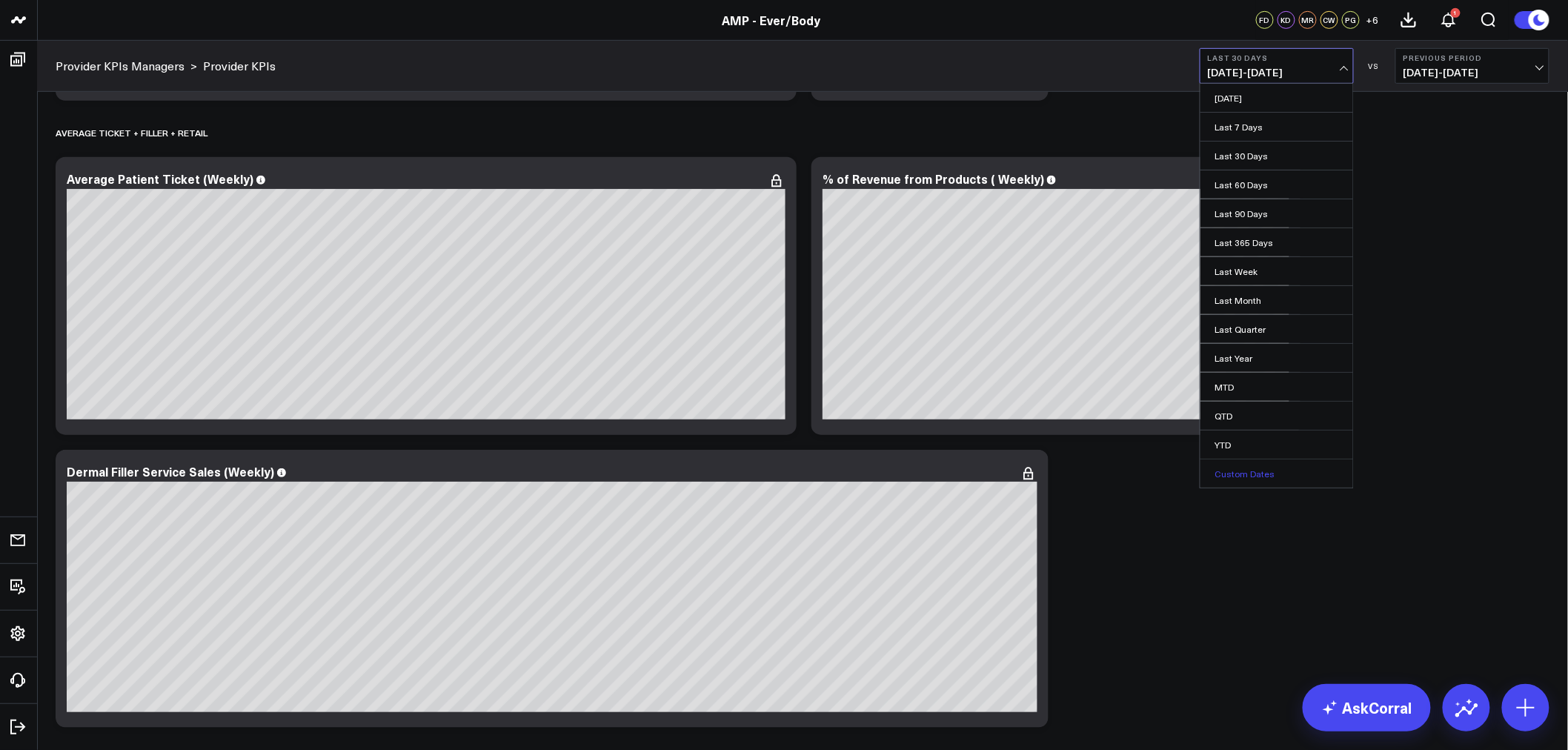
click at [1232, 475] on link "Custom Dates" at bounding box center [1276, 474] width 153 height 28
select select "7"
select select "2025"
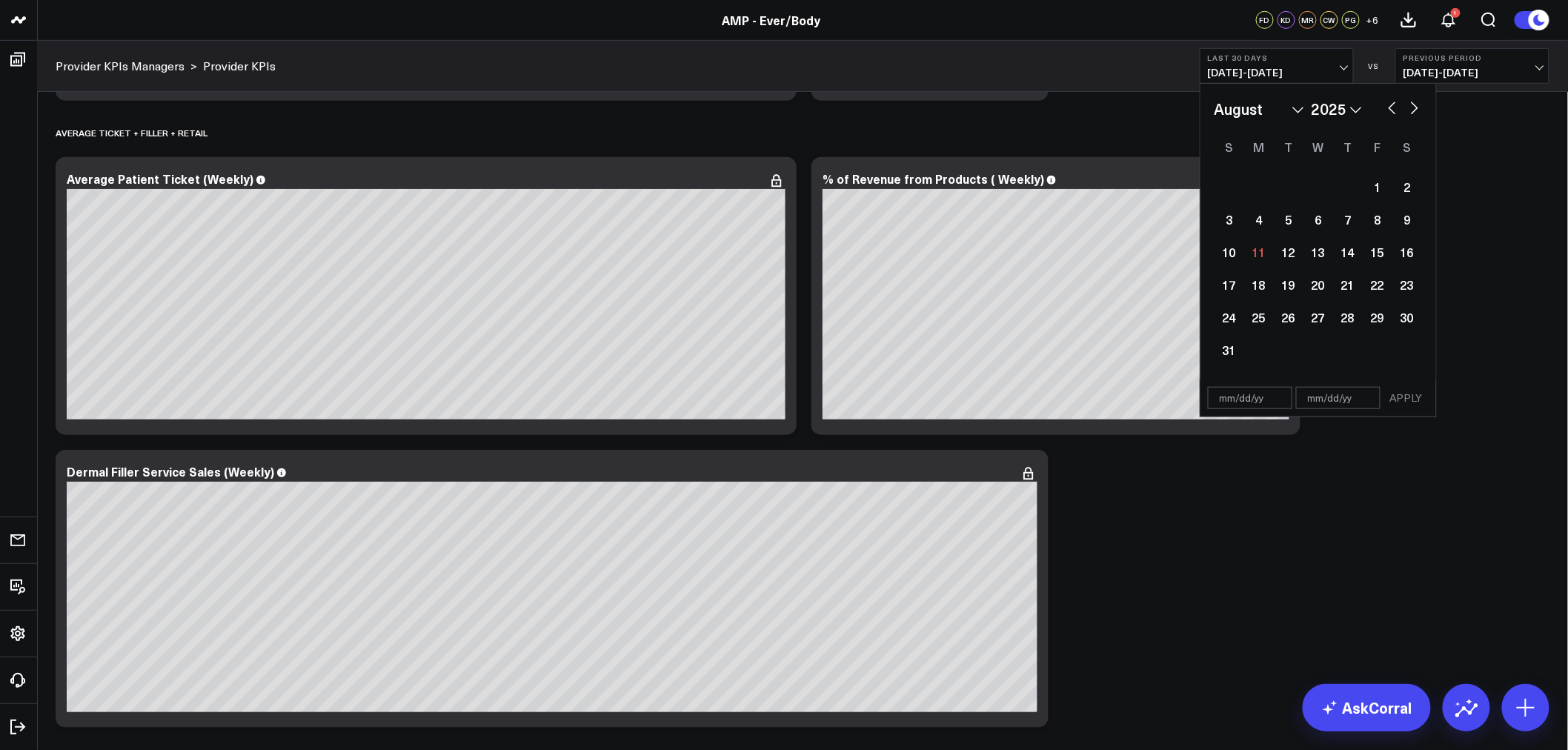
click at [1399, 101] on button "button" at bounding box center [1391, 106] width 14 height 17
select select "6"
select select "2025"
click at [1393, 101] on button "button" at bounding box center [1391, 106] width 14 height 17
select select "5"
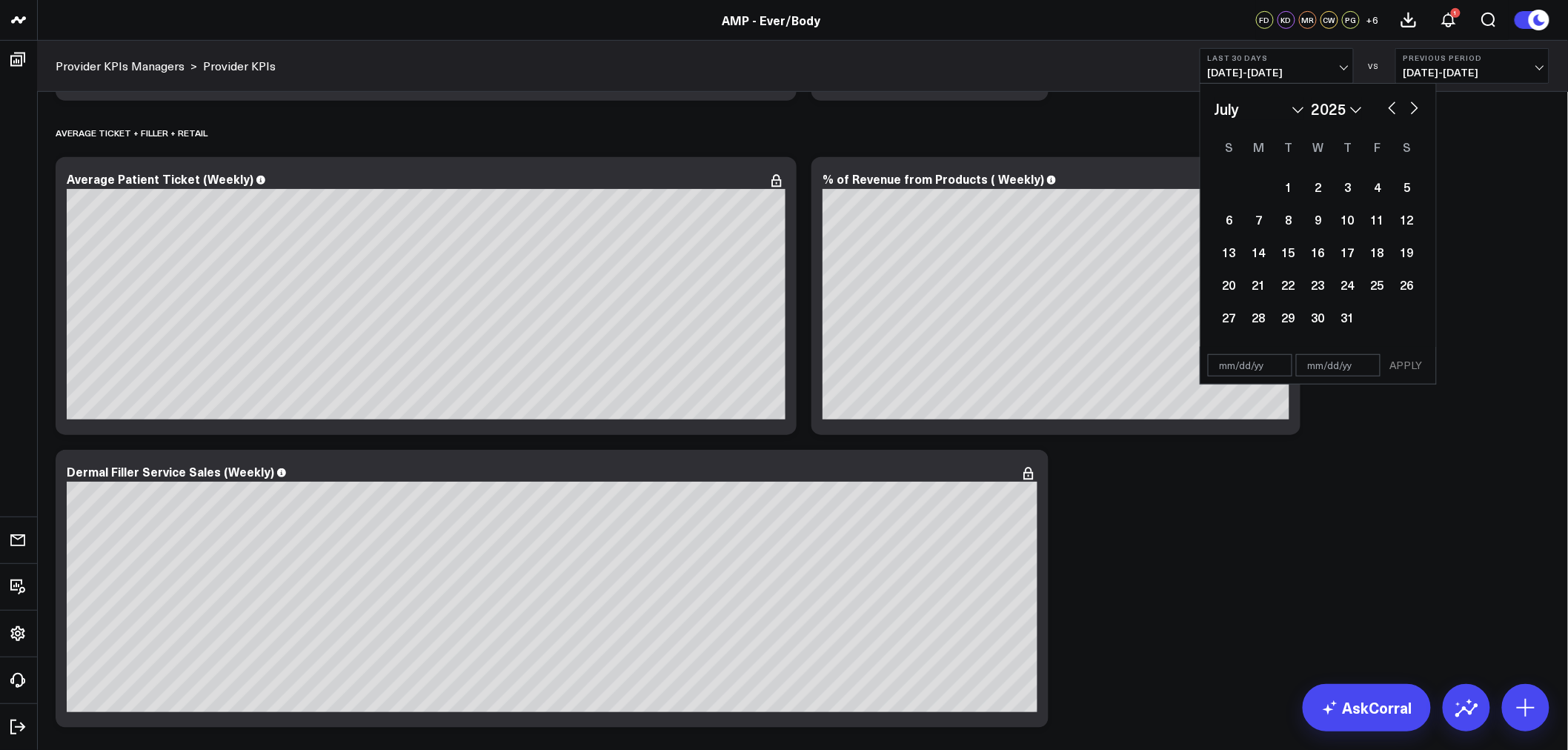
select select "2025"
click at [1229, 187] on div "1" at bounding box center [1229, 187] width 30 height 30
type input "[DATE]"
select select "5"
select select "2025"
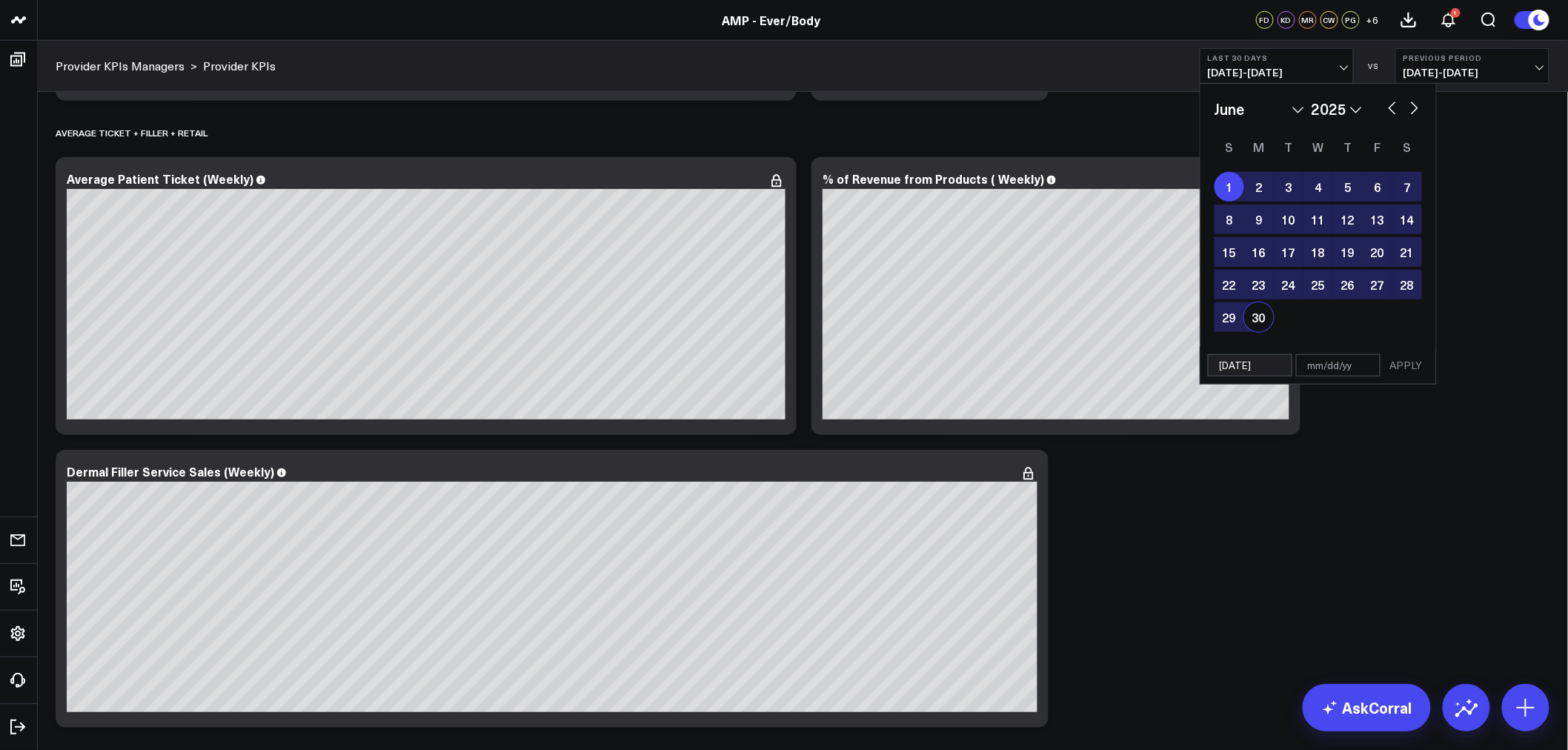
click at [1249, 313] on div "30" at bounding box center [1259, 317] width 30 height 30
type input "[DATE]"
select select "5"
select select "2025"
click at [1397, 361] on button "APPLY" at bounding box center [1407, 365] width 44 height 22
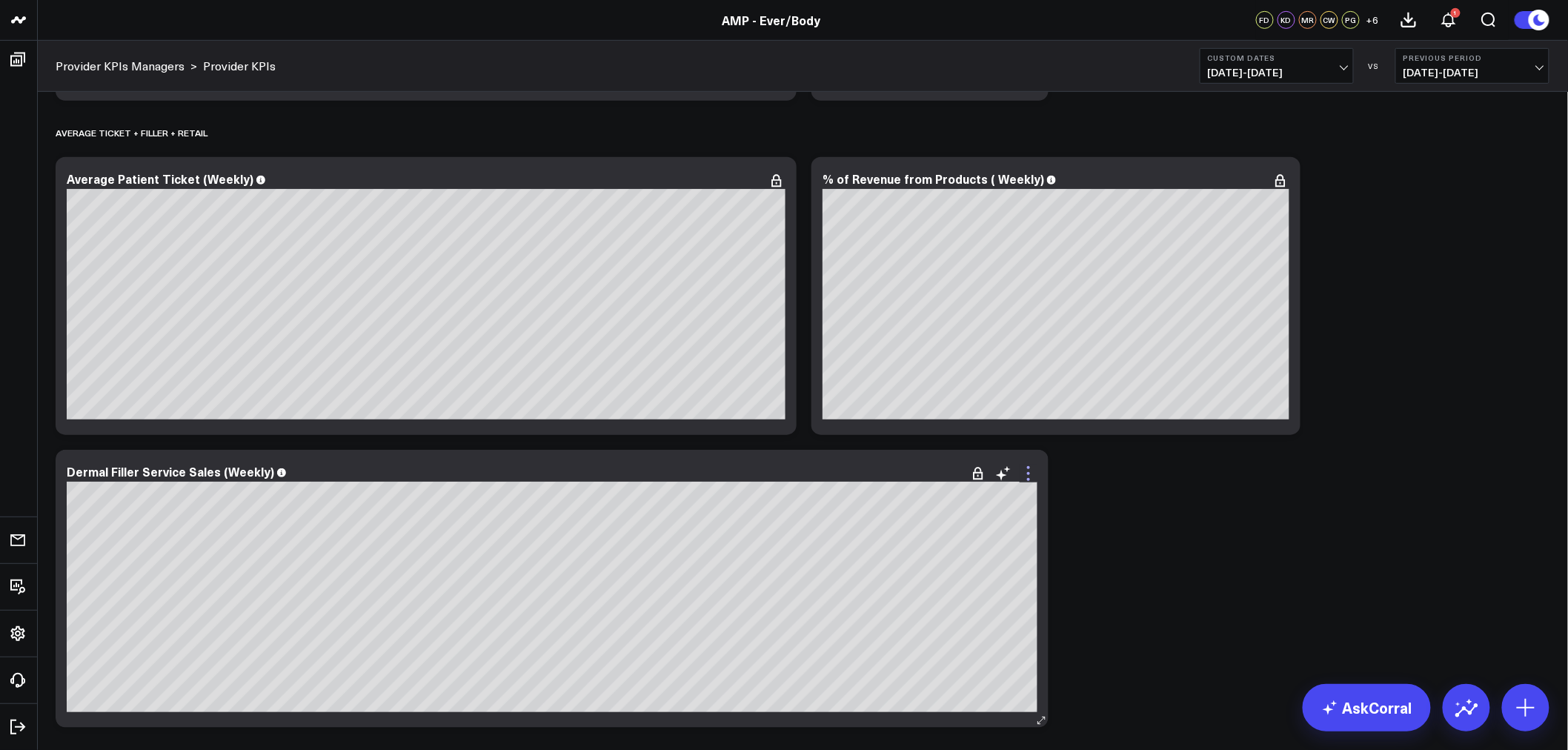
click at [1032, 477] on icon at bounding box center [1028, 474] width 17 height 17
click at [1027, 478] on icon at bounding box center [1028, 479] width 3 height 3
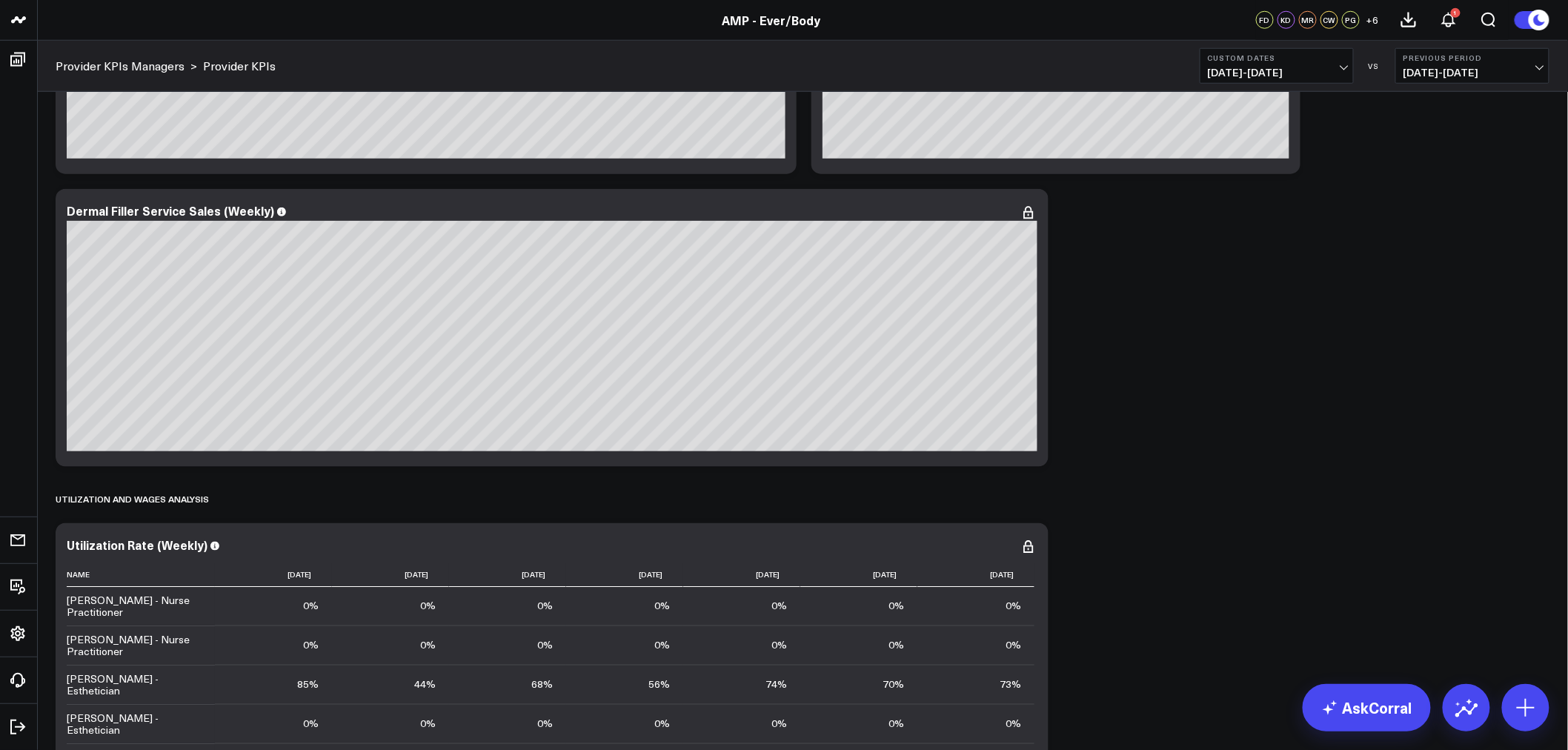
scroll to position [343, 0]
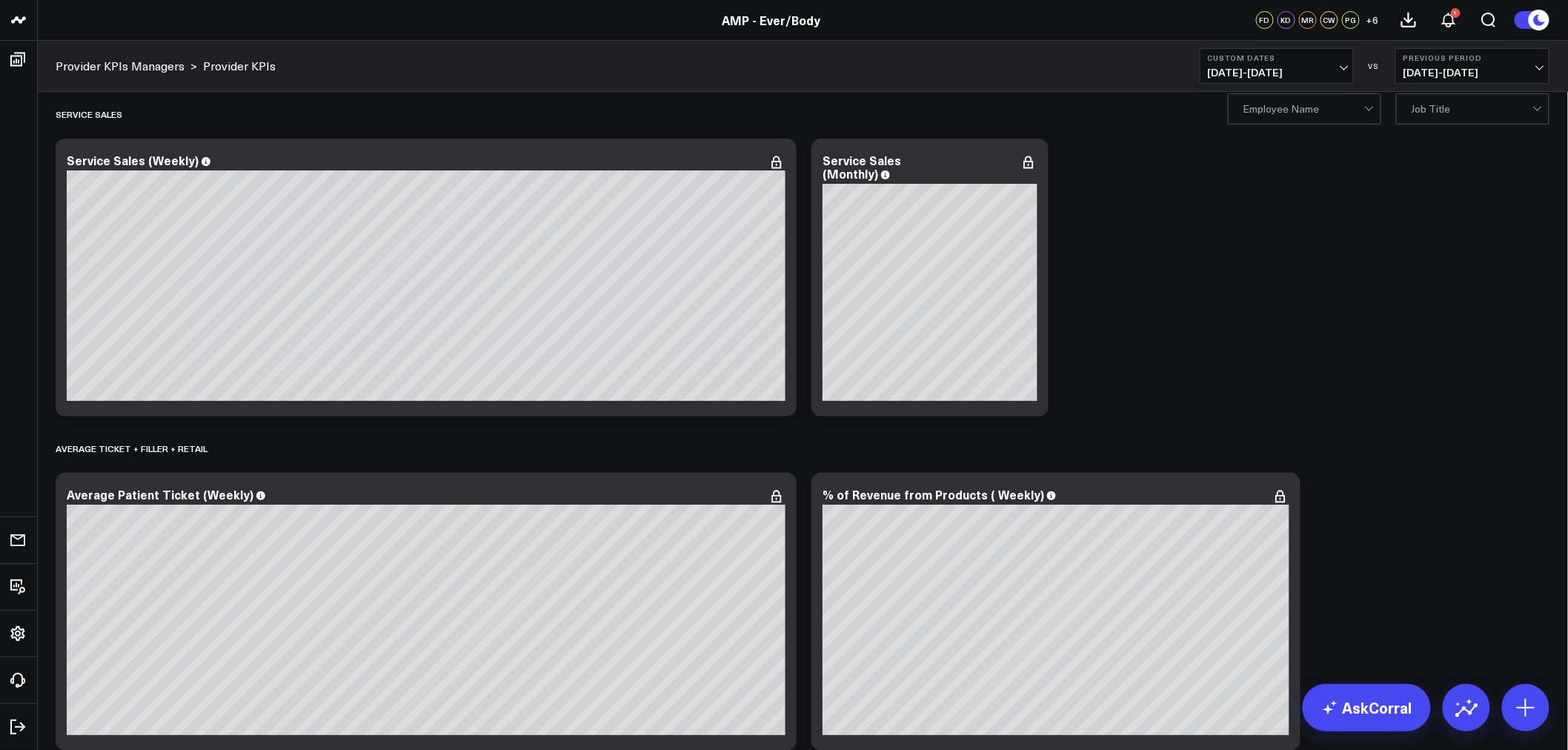
scroll to position [0, 0]
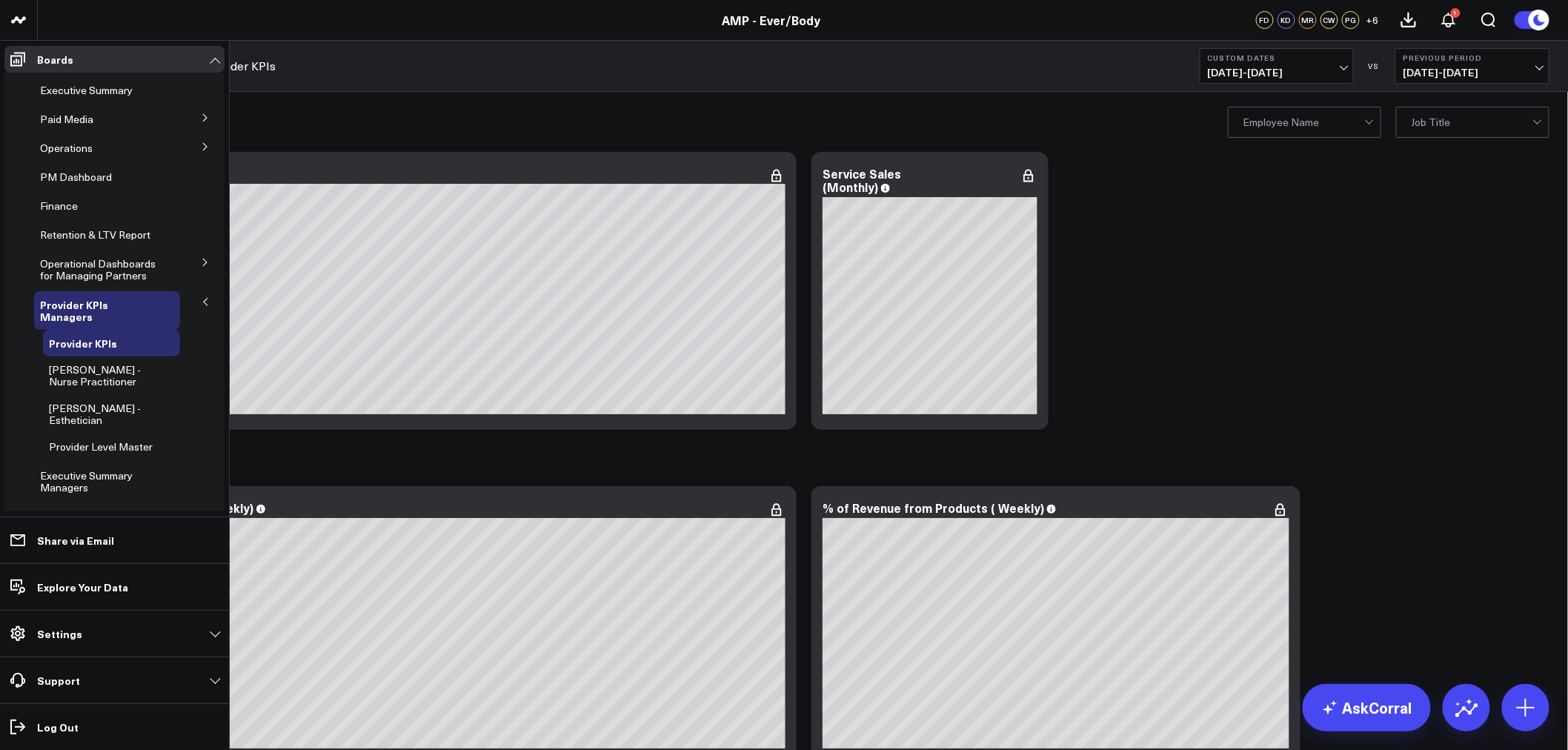
click at [201, 263] on icon at bounding box center [205, 262] width 9 height 9
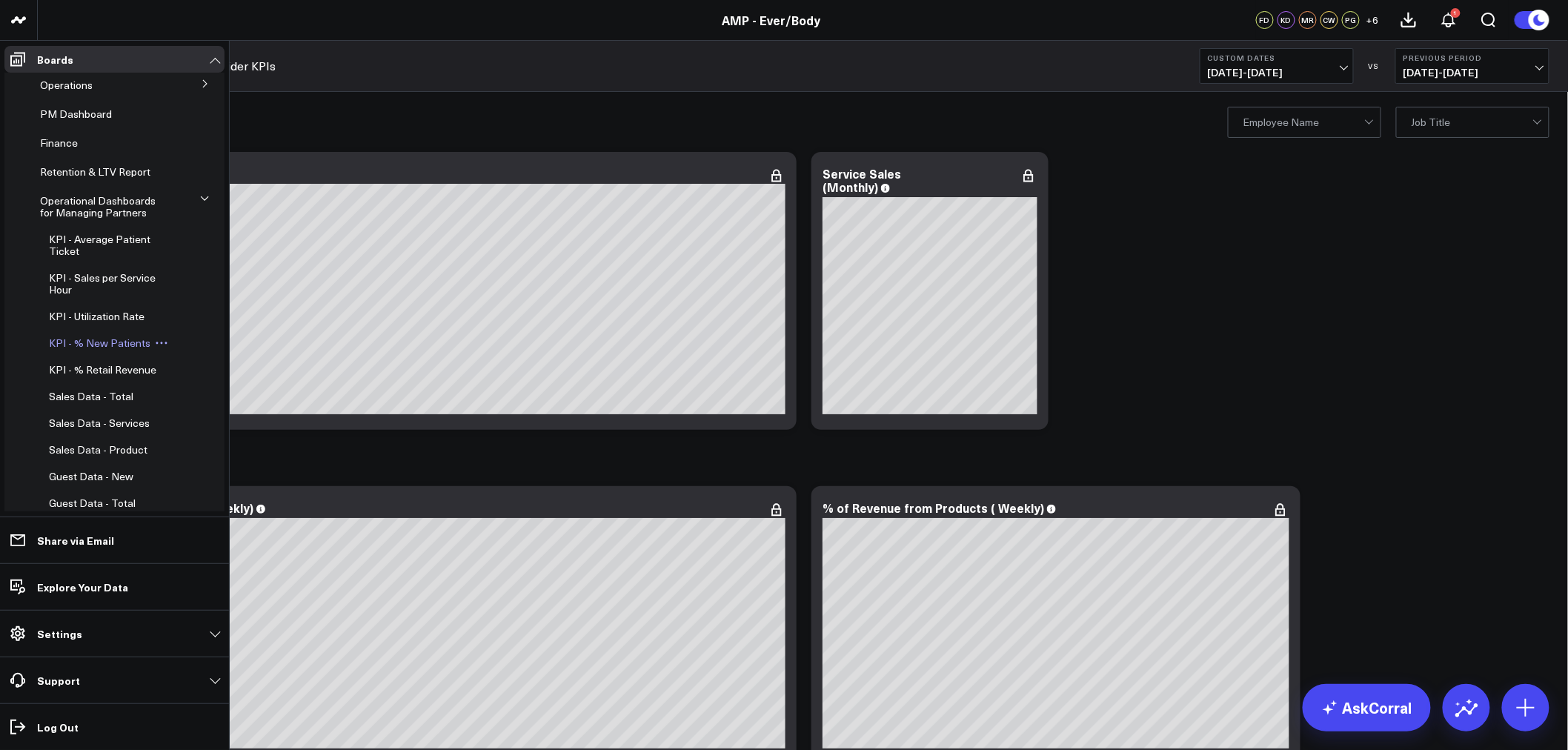
scroll to position [82, 0]
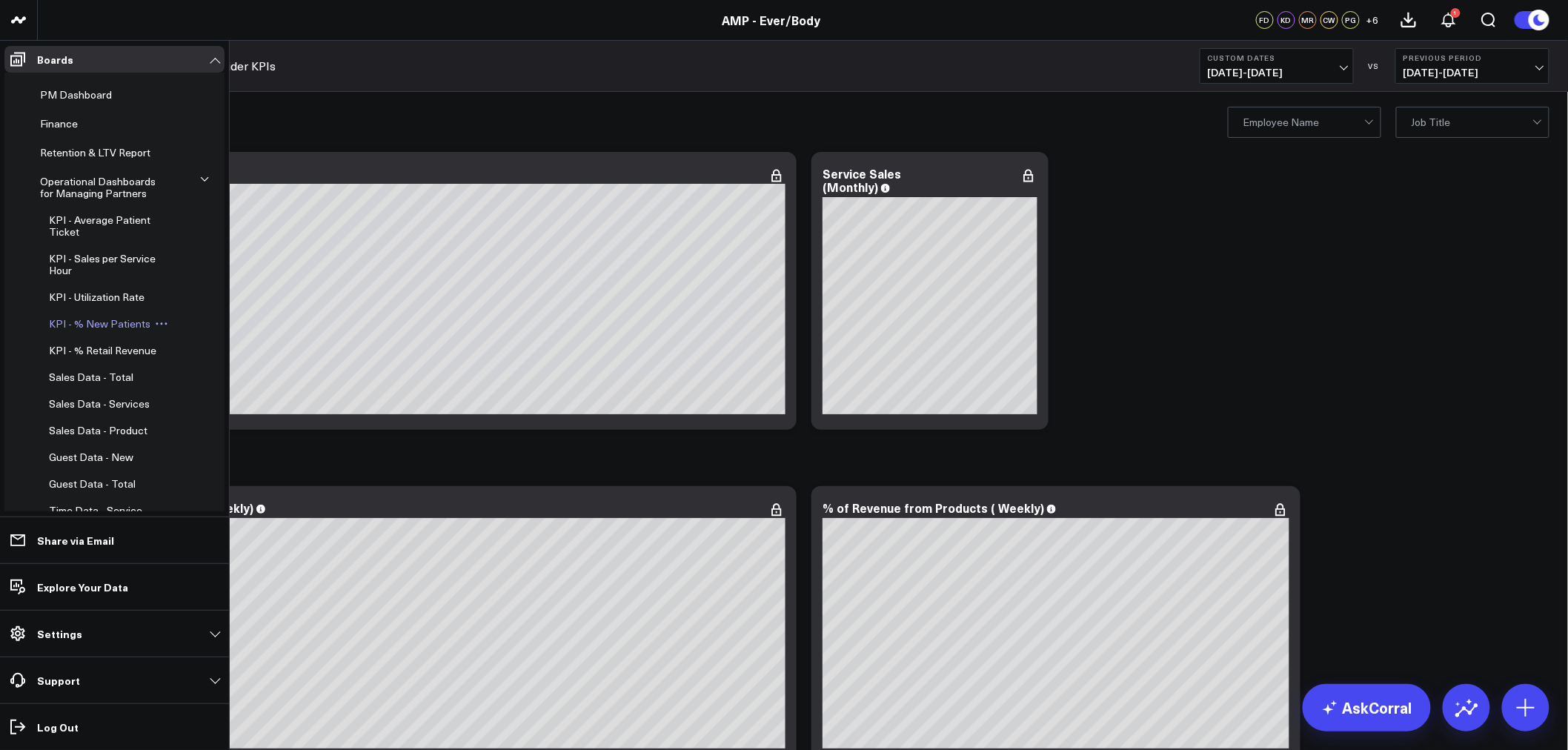
click at [113, 328] on span "KPI - % New Patients" at bounding box center [100, 323] width 101 height 14
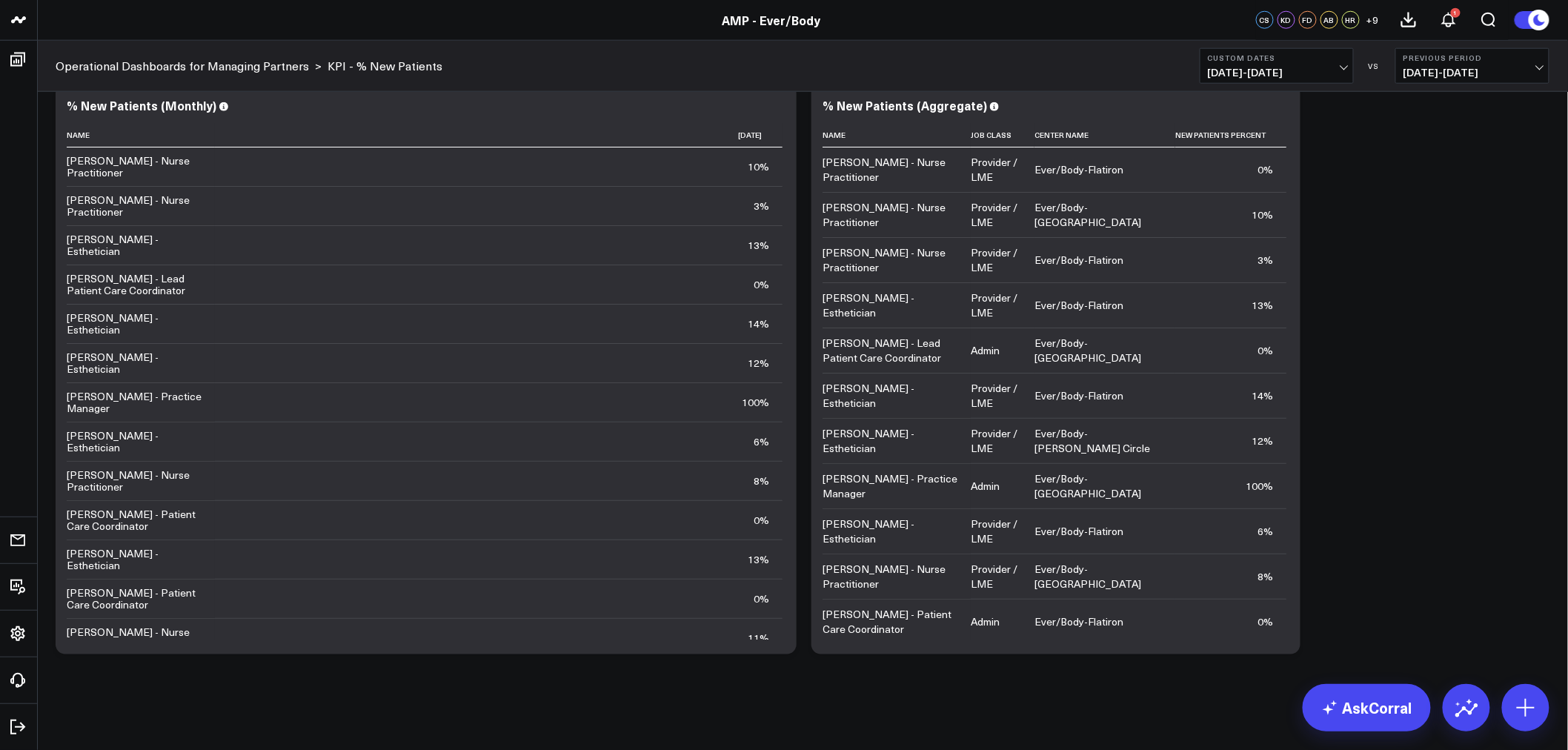
click at [591, 697] on div "Modify via AI Copy link to widget Ask support Remove Create linked copy Executi…" at bounding box center [802, 115] width 1531 height 1271
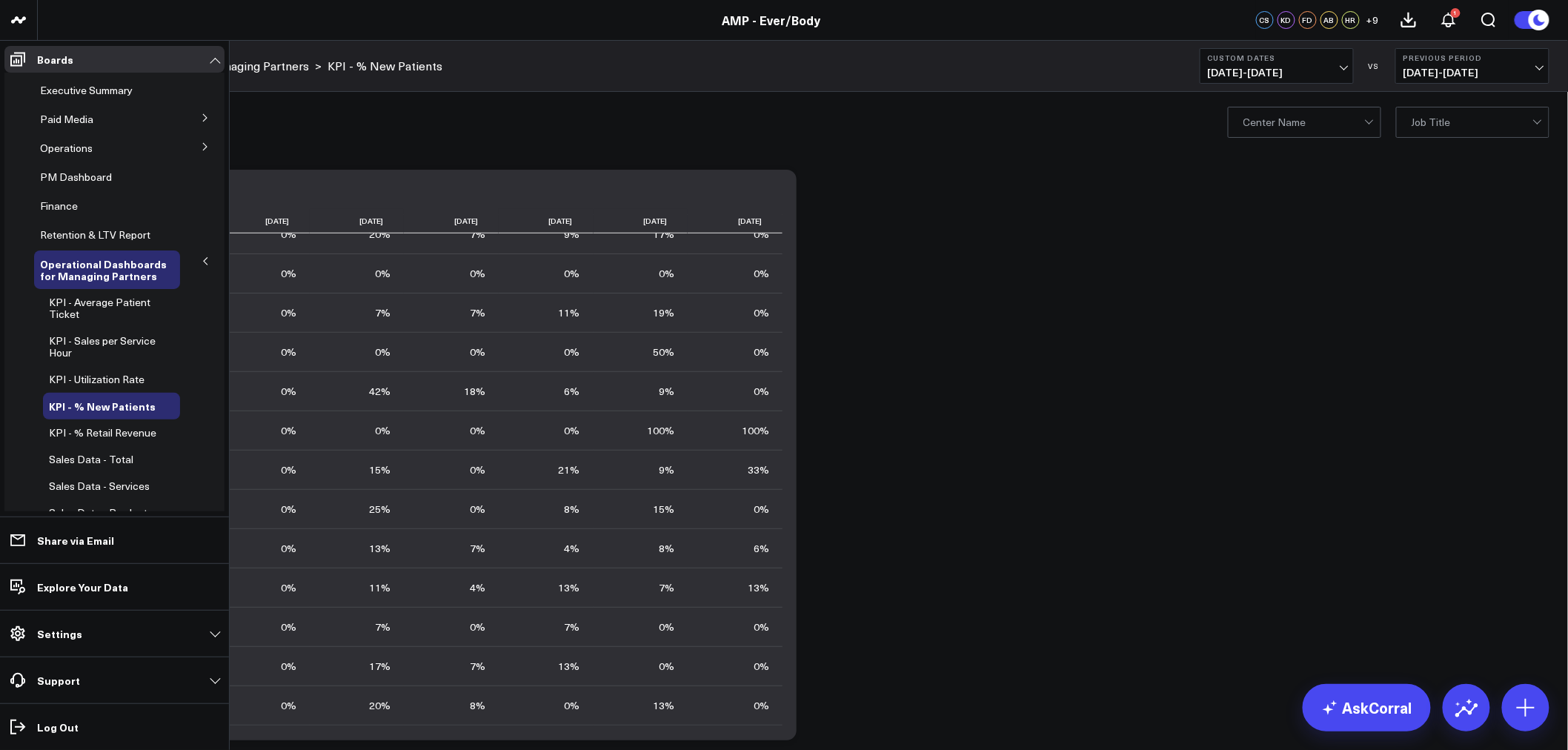
click at [201, 262] on icon at bounding box center [205, 260] width 9 height 9
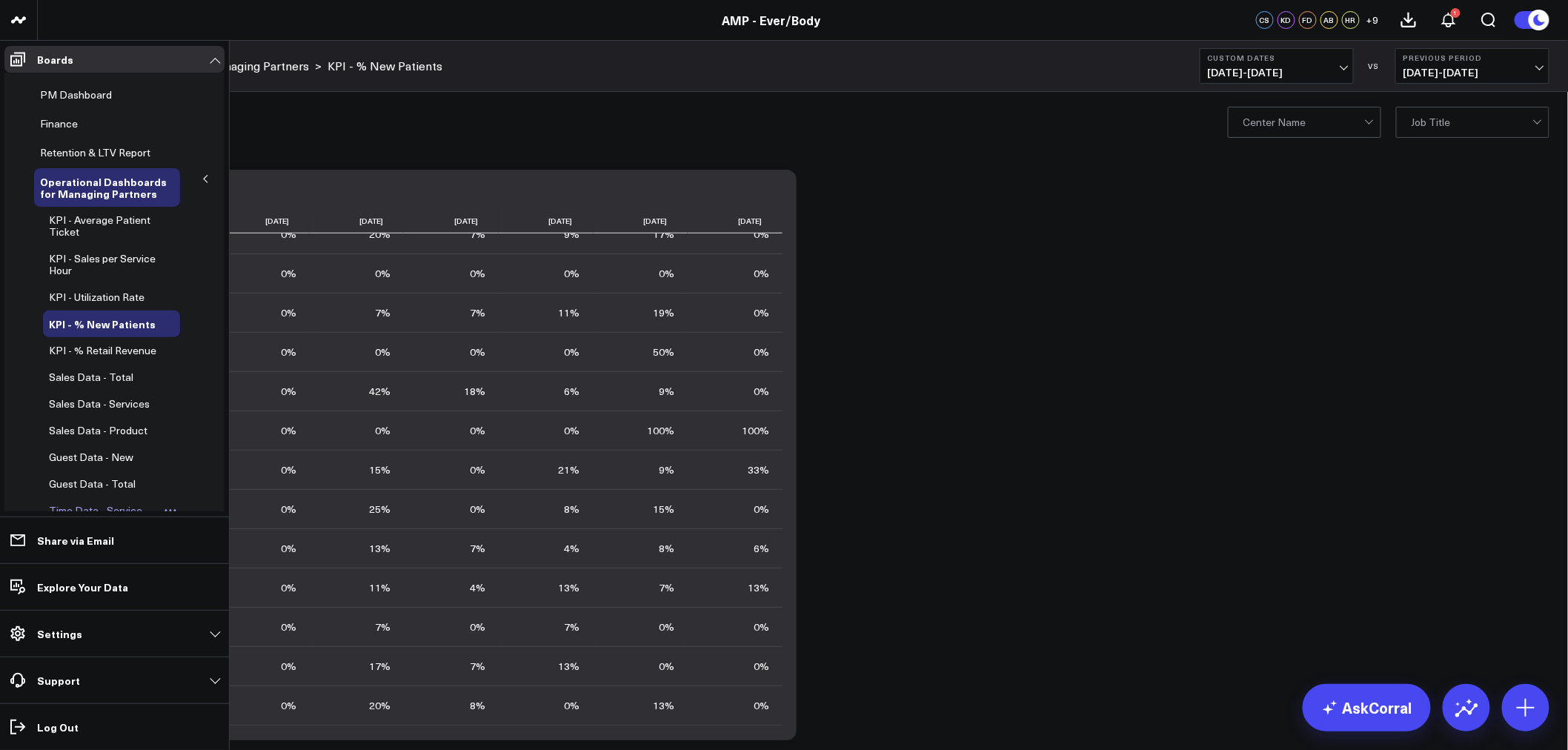
scroll to position [164, 0]
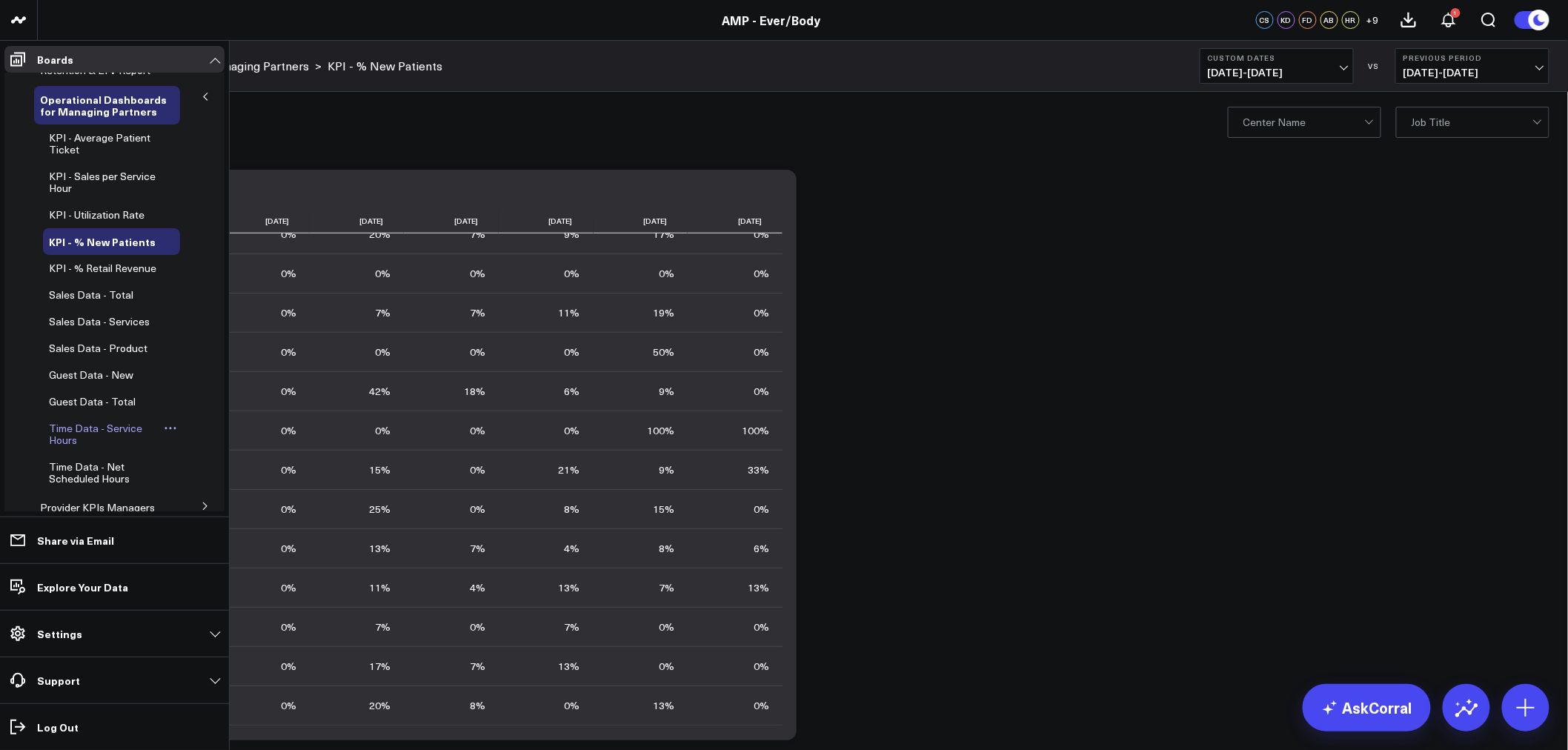
click at [97, 436] on span "Time Data - Service Hours" at bounding box center [96, 434] width 94 height 26
